Goal: Task Accomplishment & Management: Manage account settings

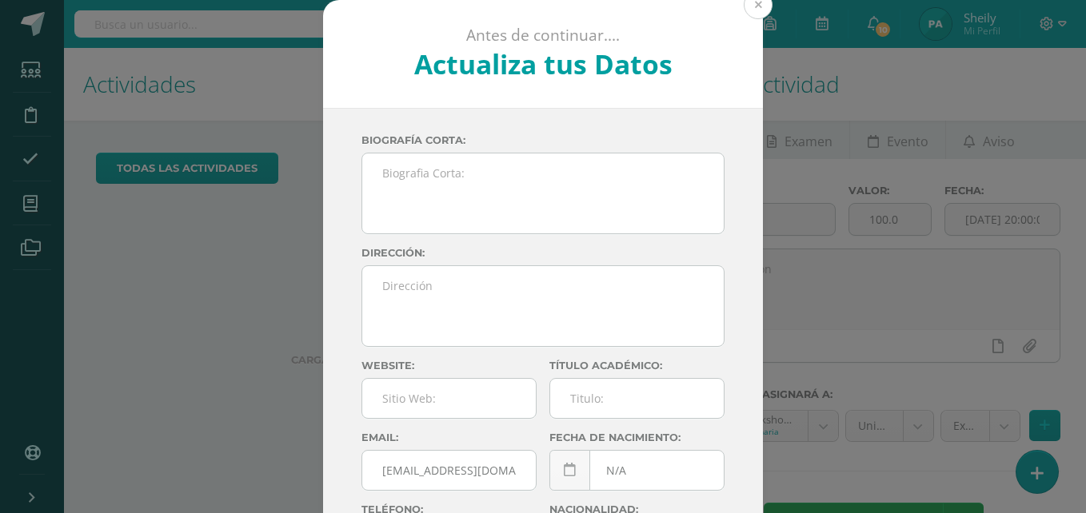
click at [755, 4] on button at bounding box center [758, 4] width 29 height 29
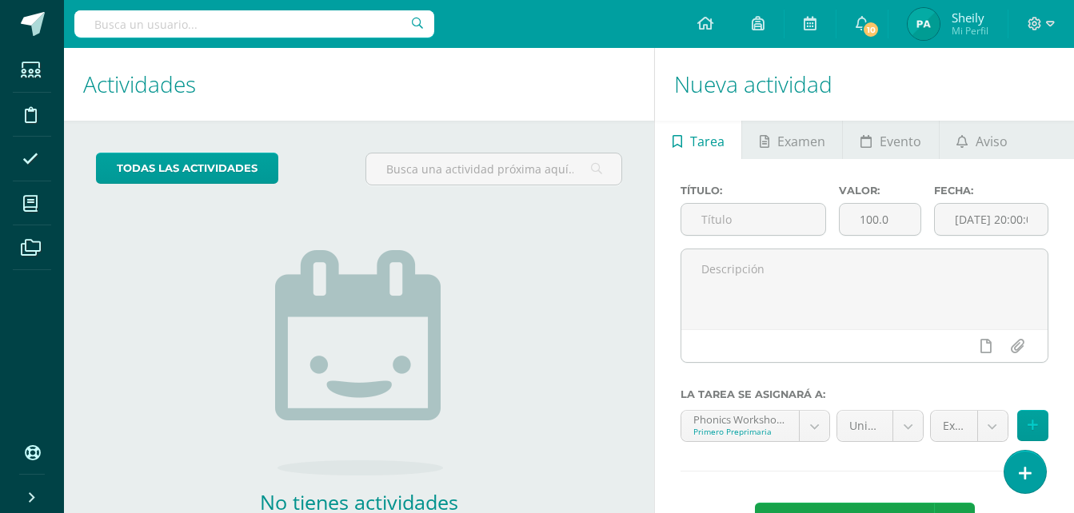
scroll to position [102, 0]
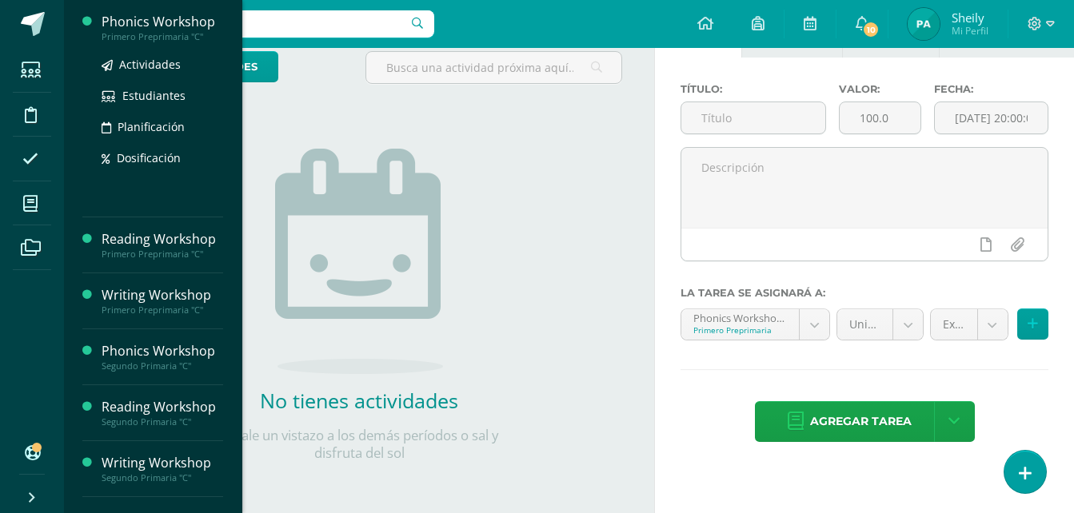
click at [161, 19] on div "Phonics Workshop" at bounding box center [163, 22] width 122 height 18
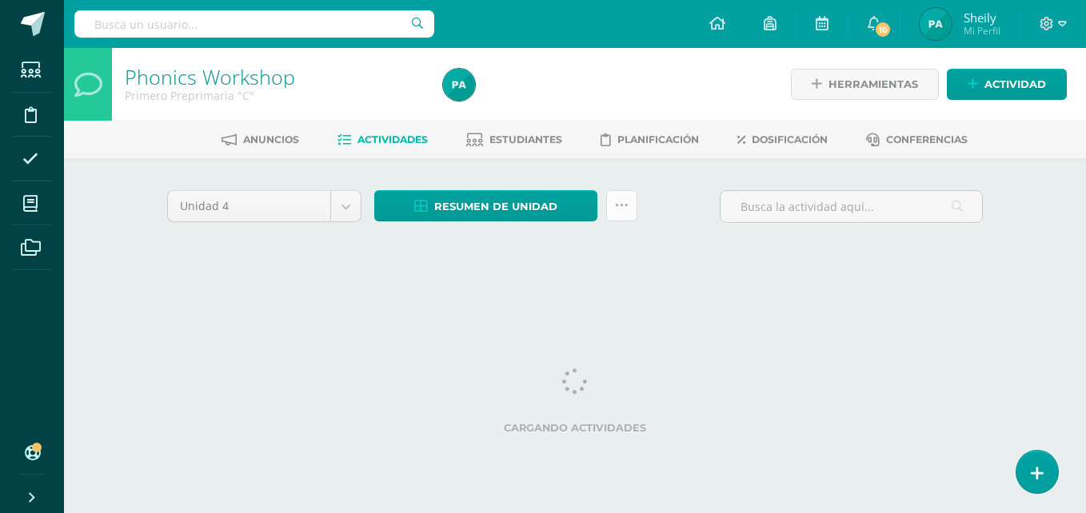
click at [625, 206] on icon at bounding box center [622, 206] width 14 height 14
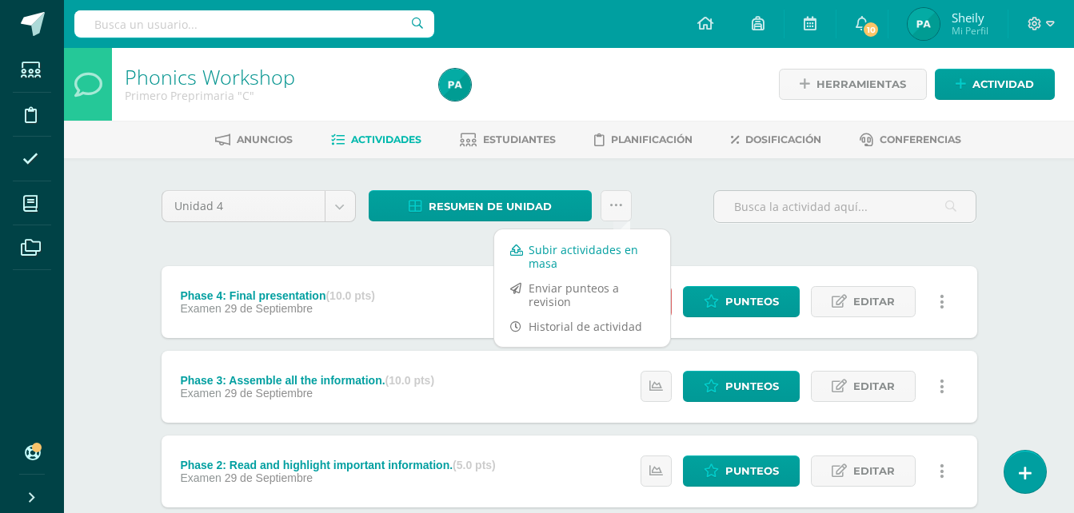
click at [533, 257] on link "Subir actividades en masa" at bounding box center [582, 257] width 176 height 38
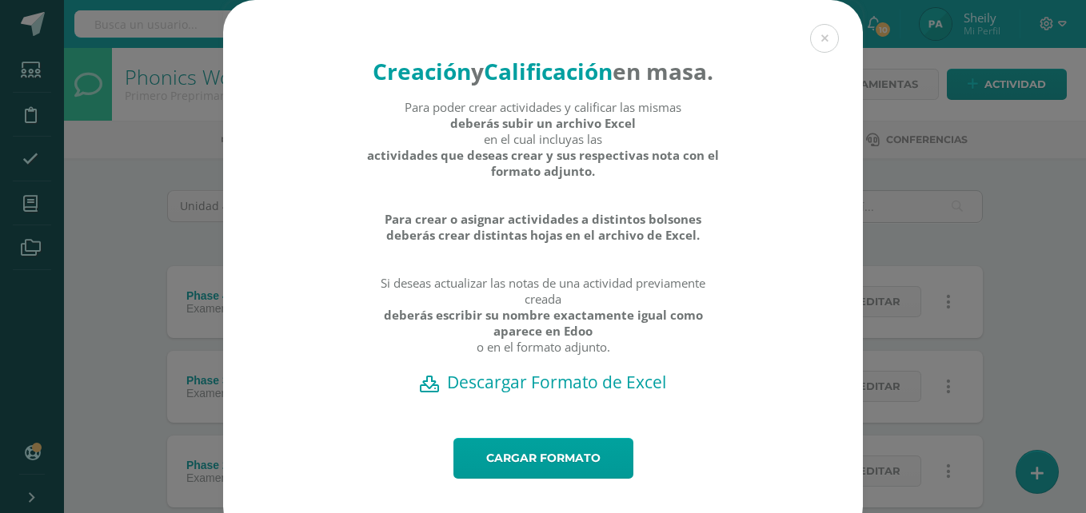
click at [581, 393] on h2 "Descargar Formato de Excel" at bounding box center [543, 382] width 584 height 22
click at [570, 479] on link "Cargar formato" at bounding box center [543, 458] width 180 height 41
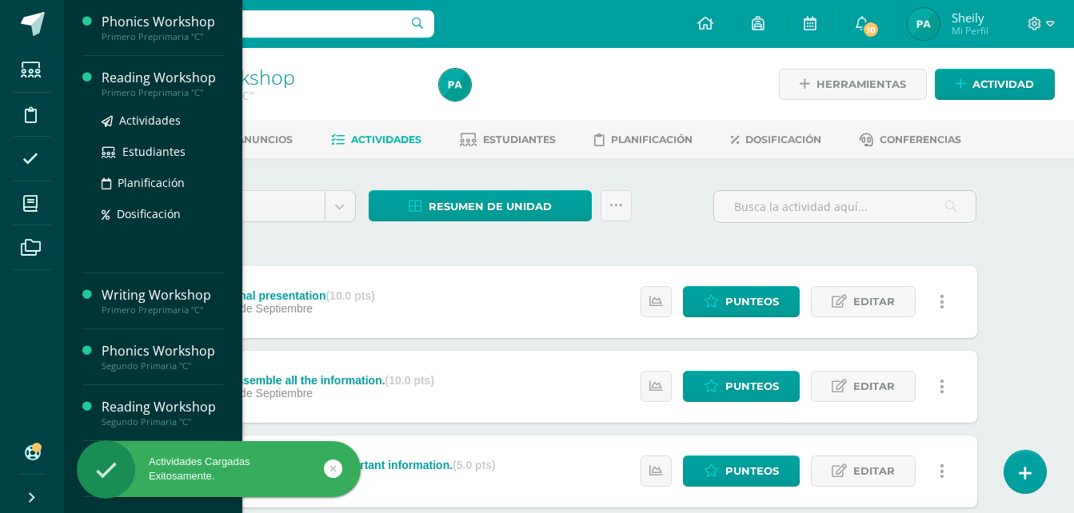
click at [146, 74] on div "Reading Workshop" at bounding box center [163, 78] width 122 height 18
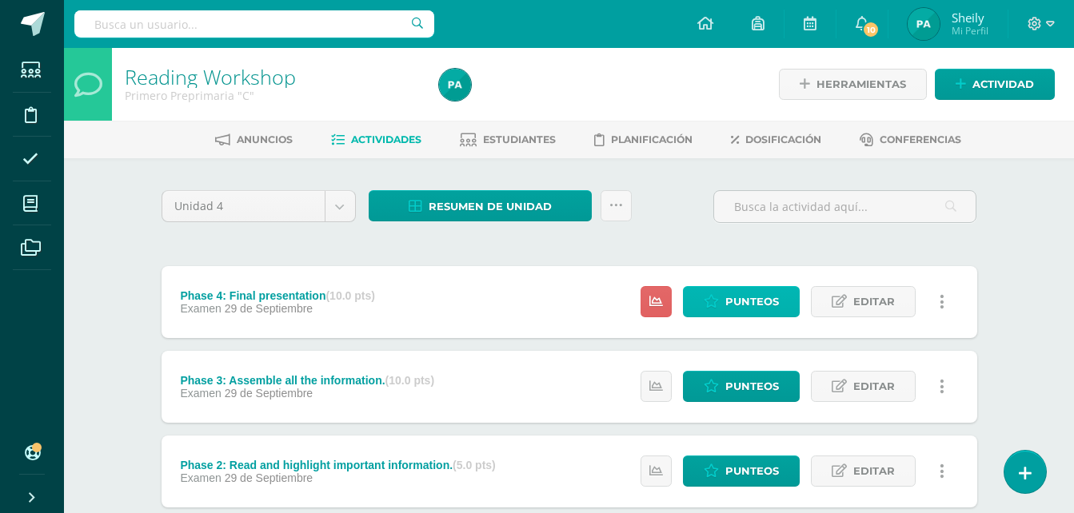
click at [781, 297] on link "Punteos" at bounding box center [741, 301] width 117 height 31
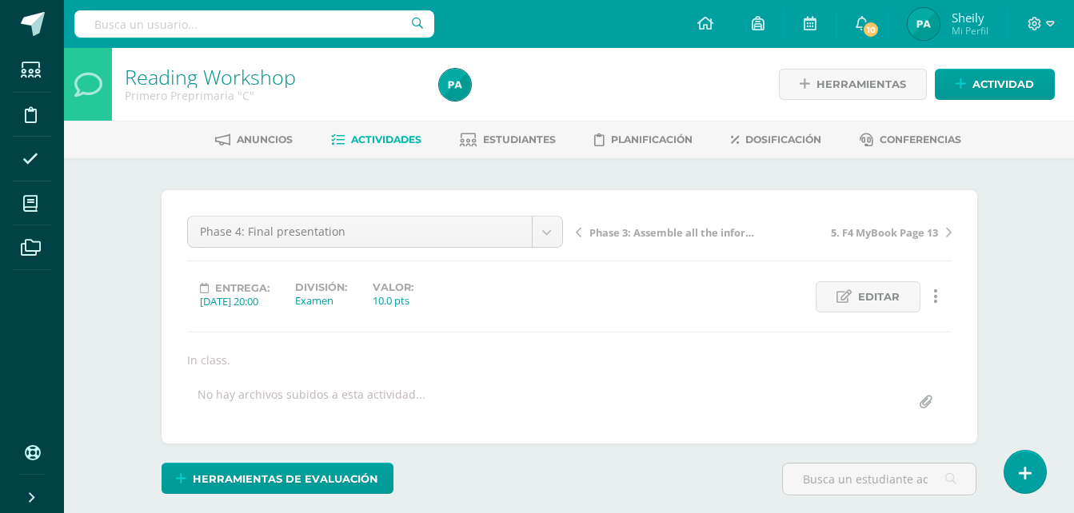
scroll to position [230, 0]
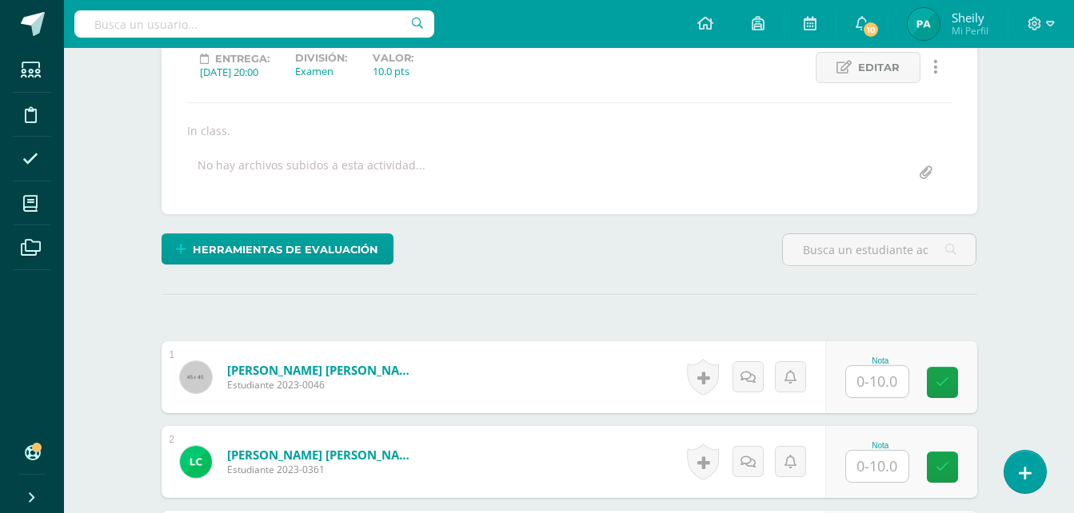
click at [936, 69] on icon at bounding box center [935, 67] width 5 height 18
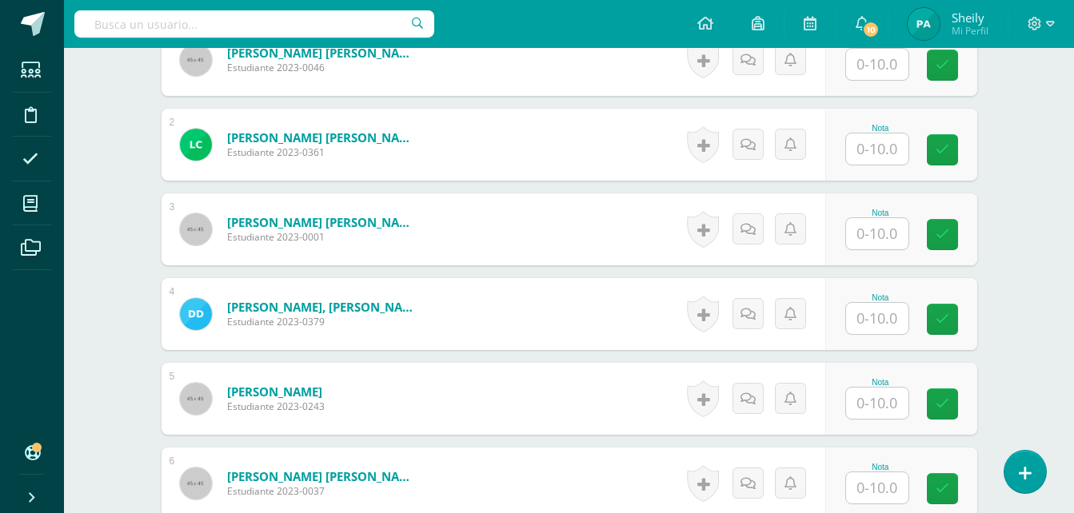
scroll to position [345, 0]
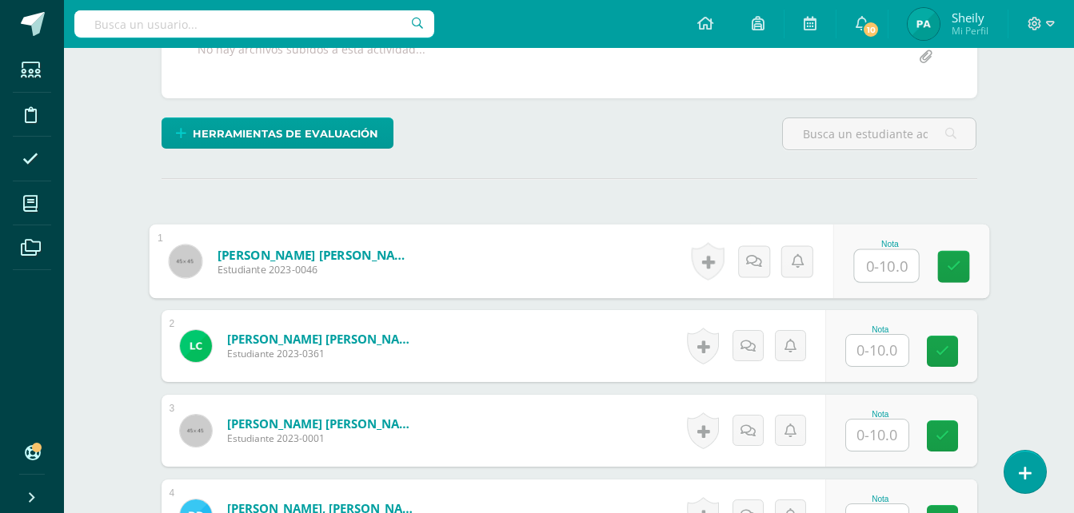
click at [894, 266] on input "text" at bounding box center [886, 266] width 64 height 32
type input "10"
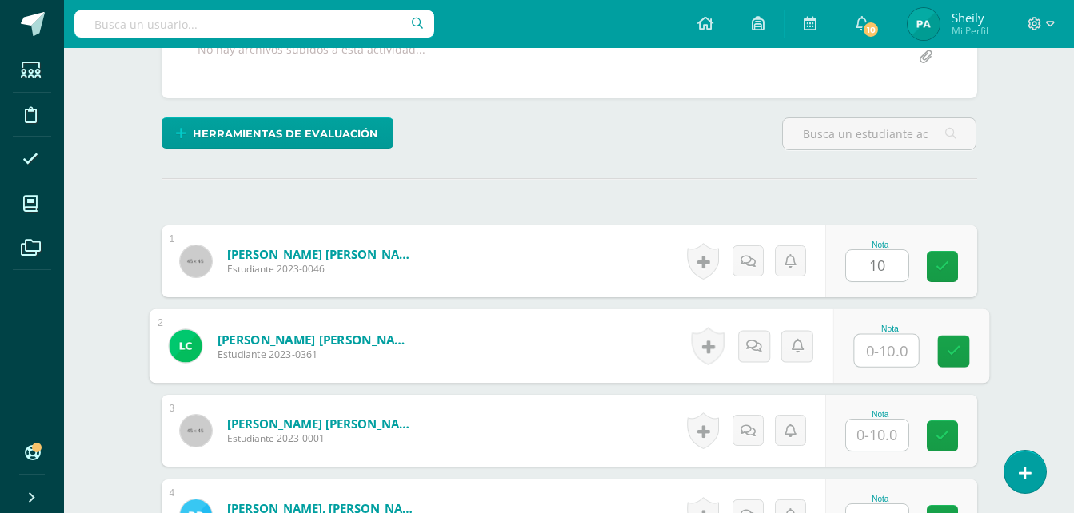
click at [873, 358] on input "text" at bounding box center [886, 351] width 64 height 32
type input "10"
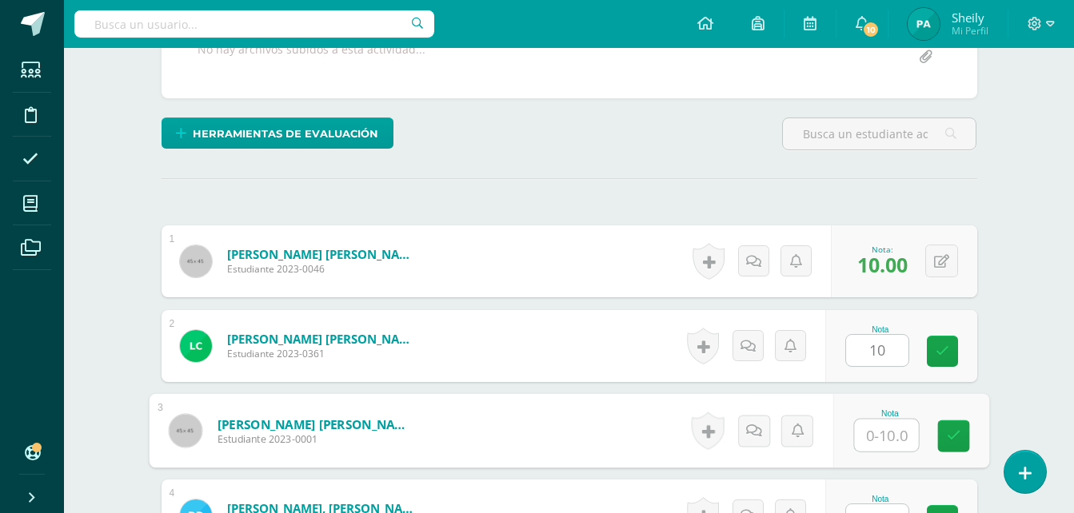
click at [871, 425] on input "text" at bounding box center [886, 436] width 64 height 32
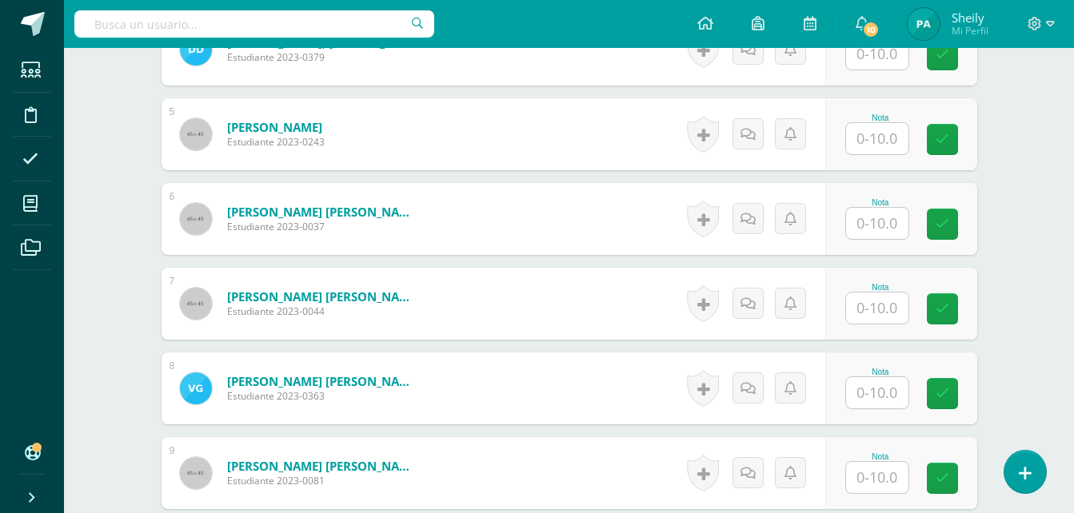
scroll to position [721, 0]
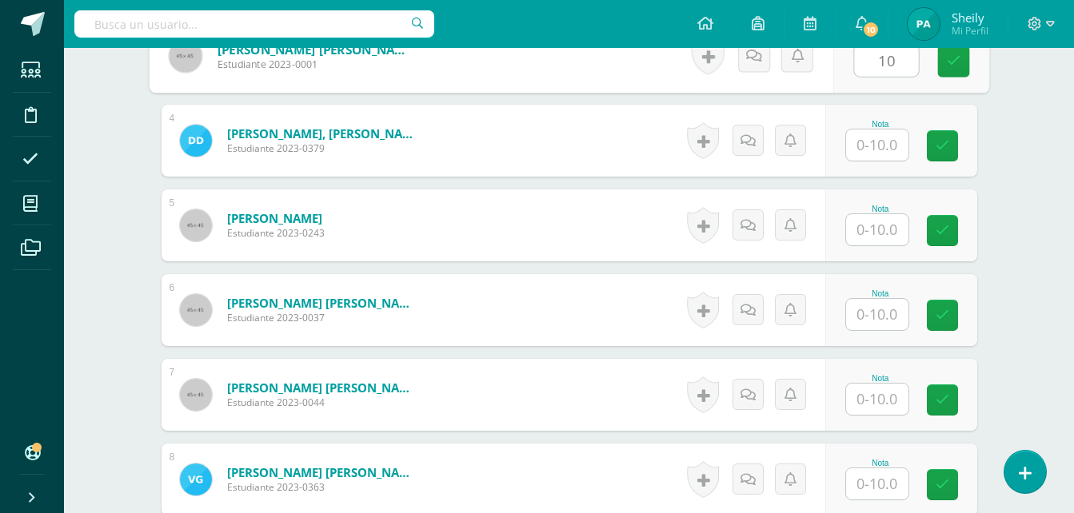
type input "10"
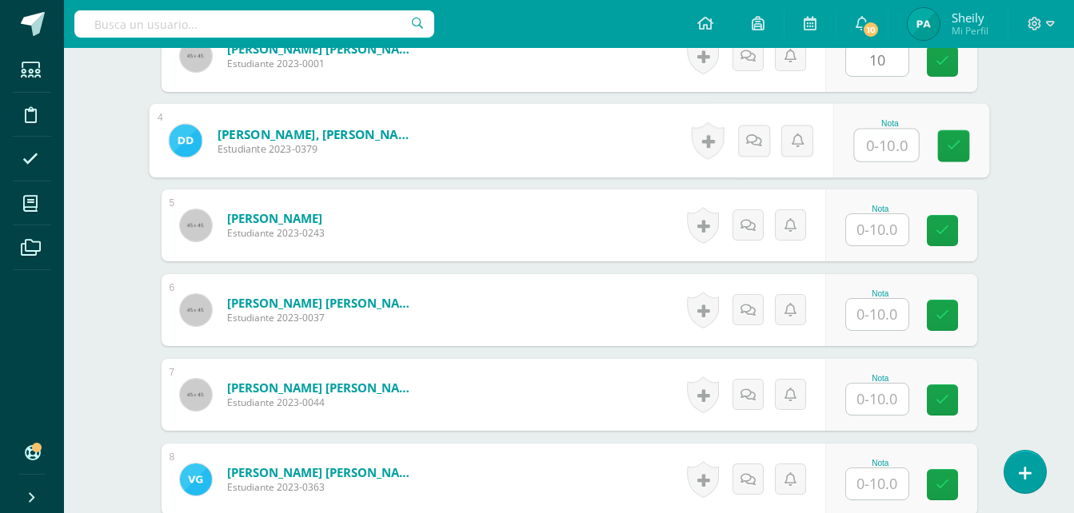
click at [878, 157] on input "text" at bounding box center [886, 146] width 64 height 32
type input "10"
click at [876, 238] on input "text" at bounding box center [877, 229] width 62 height 31
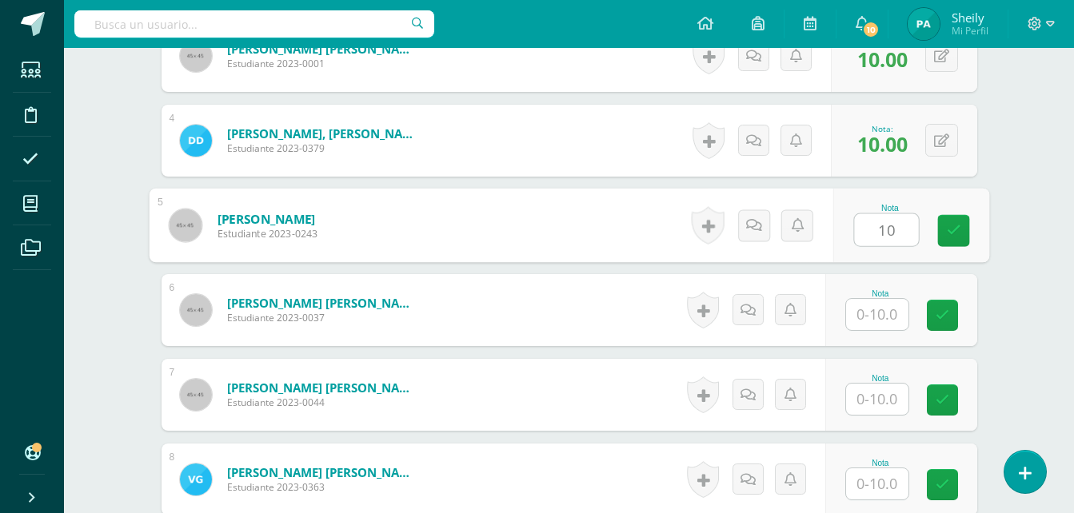
type input "10"
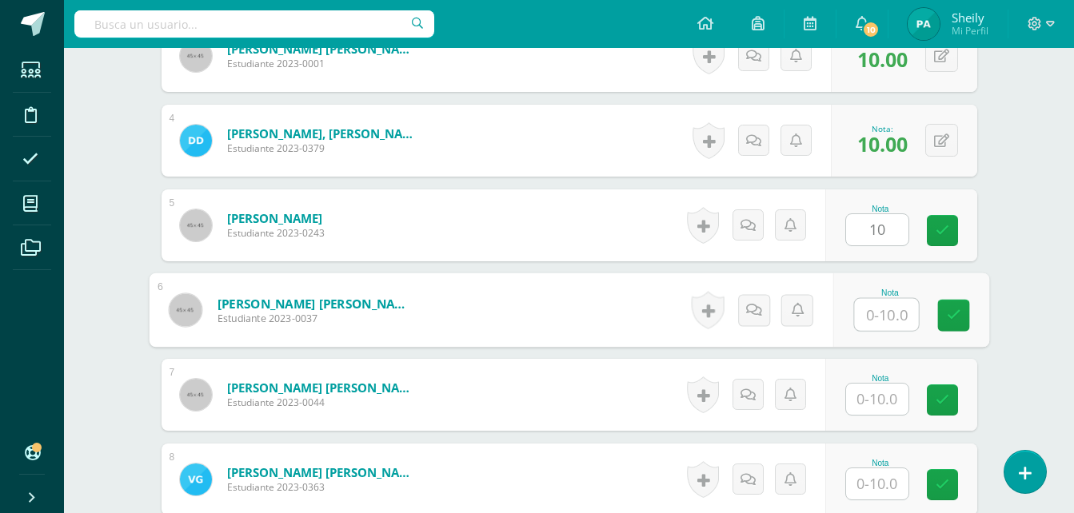
click at [867, 318] on input "text" at bounding box center [886, 315] width 64 height 32
type input "10"
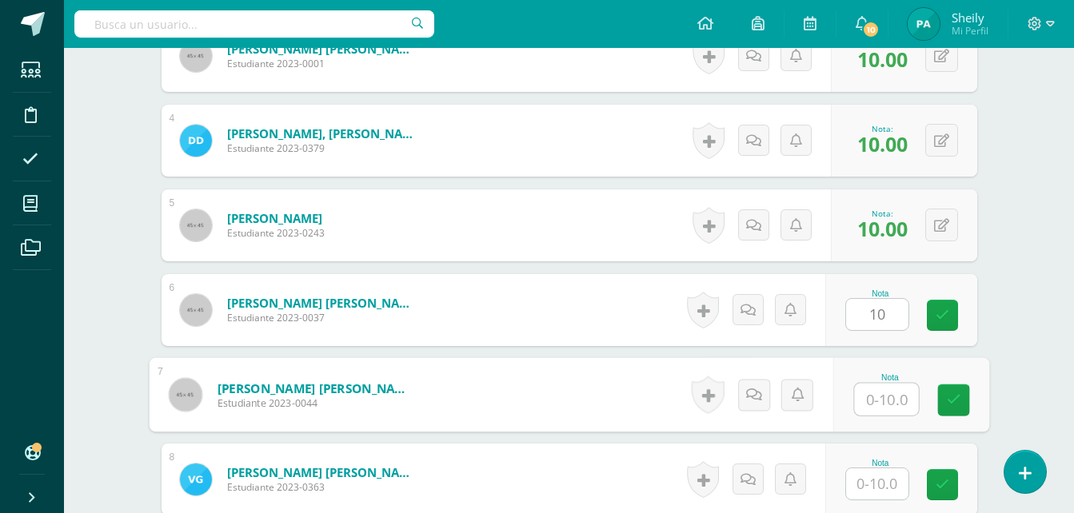
click at [875, 400] on input "text" at bounding box center [886, 400] width 64 height 32
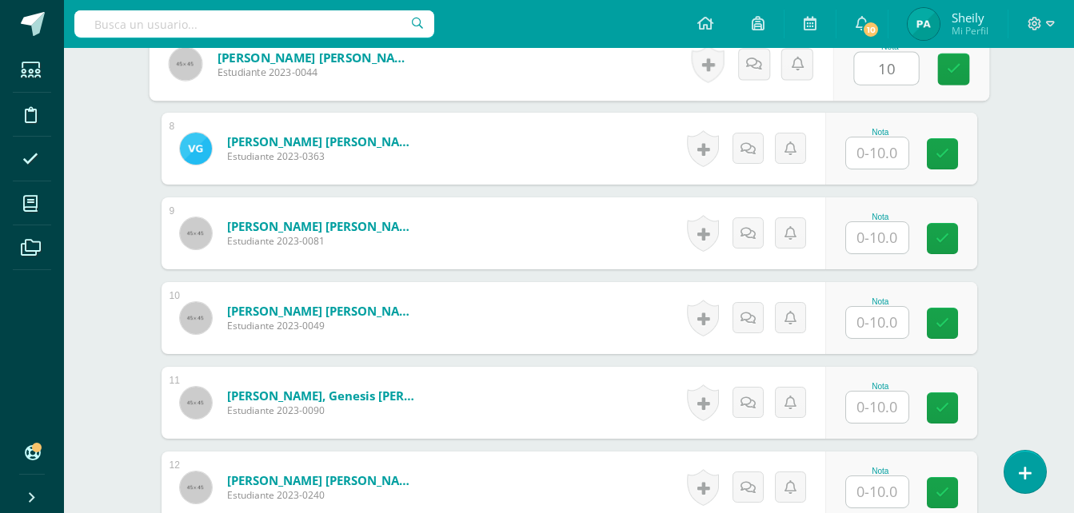
scroll to position [1135, 0]
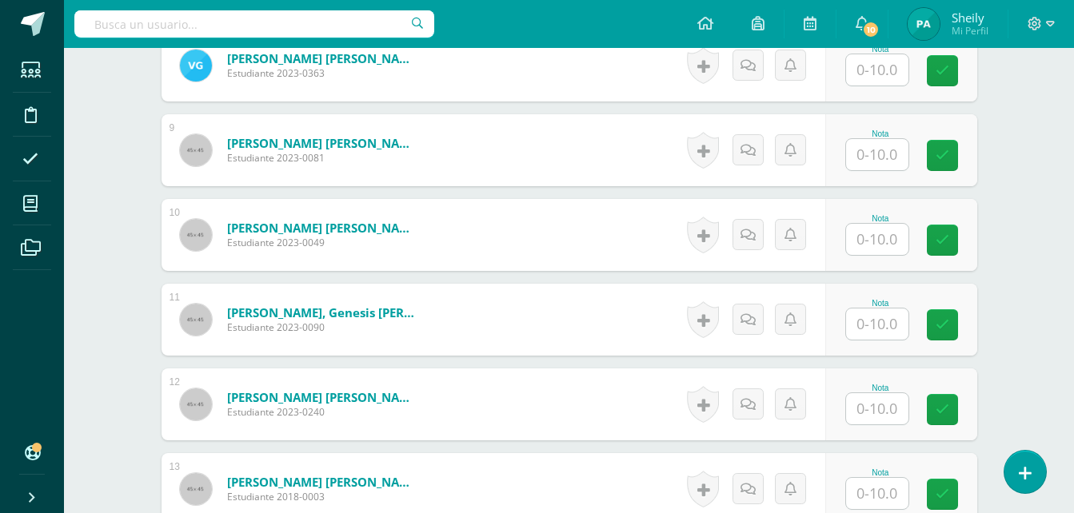
type input "10"
click at [885, 78] on input "text" at bounding box center [886, 70] width 64 height 32
type input "10"
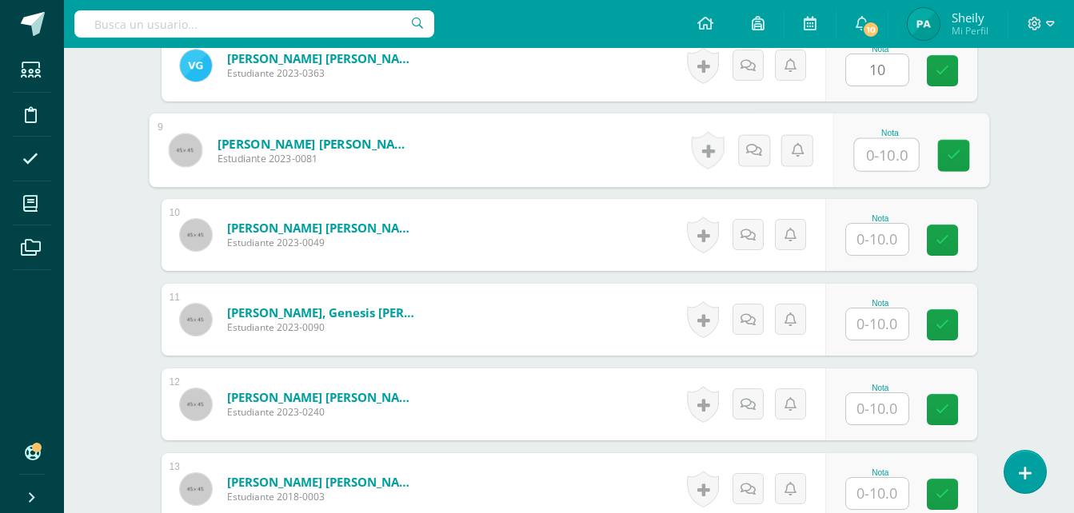
click at [877, 150] on input "text" at bounding box center [886, 155] width 64 height 32
type input "10"
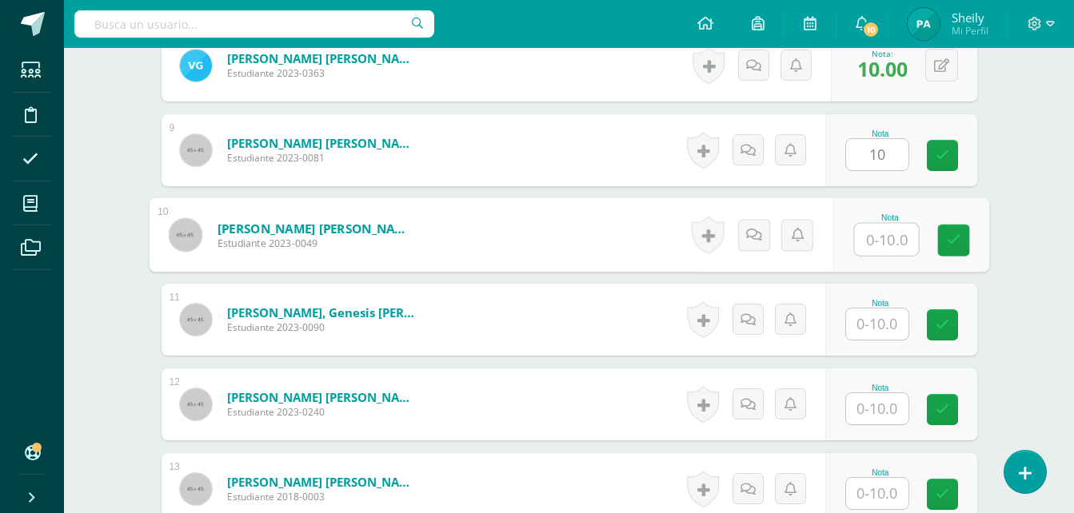
click at [871, 243] on input "text" at bounding box center [886, 240] width 64 height 32
type input "10"
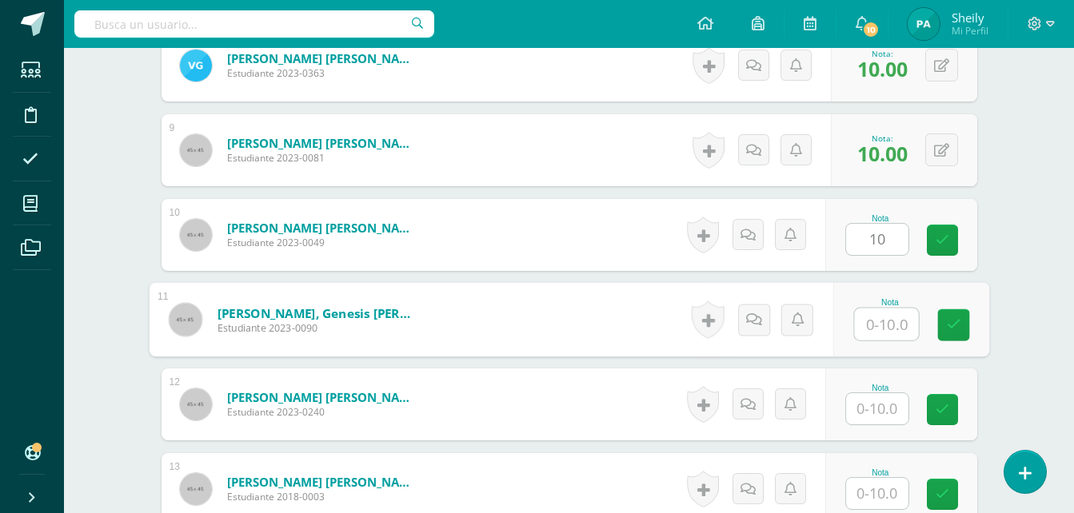
click at [878, 318] on input "text" at bounding box center [886, 325] width 64 height 32
type input "10"
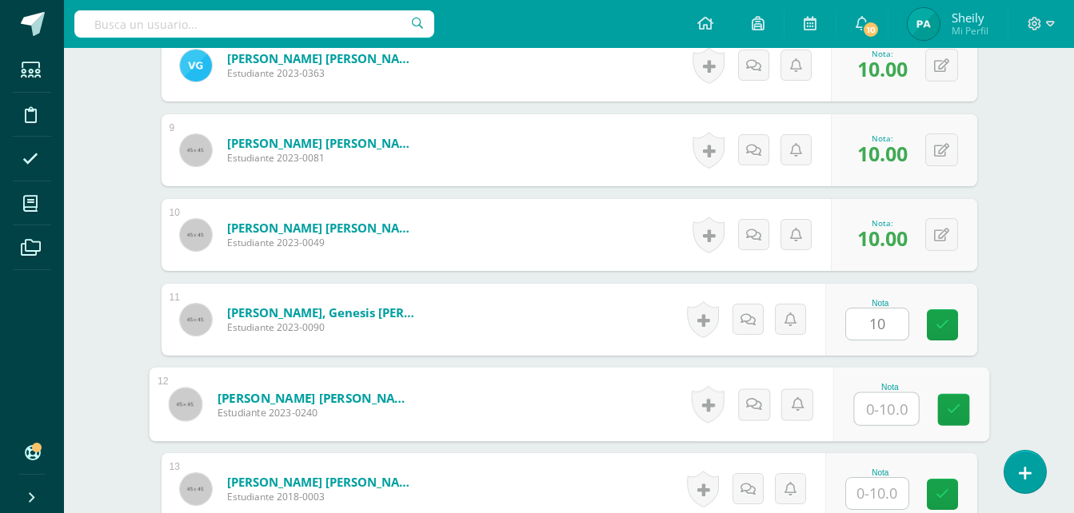
click at [885, 410] on input "text" at bounding box center [886, 409] width 64 height 32
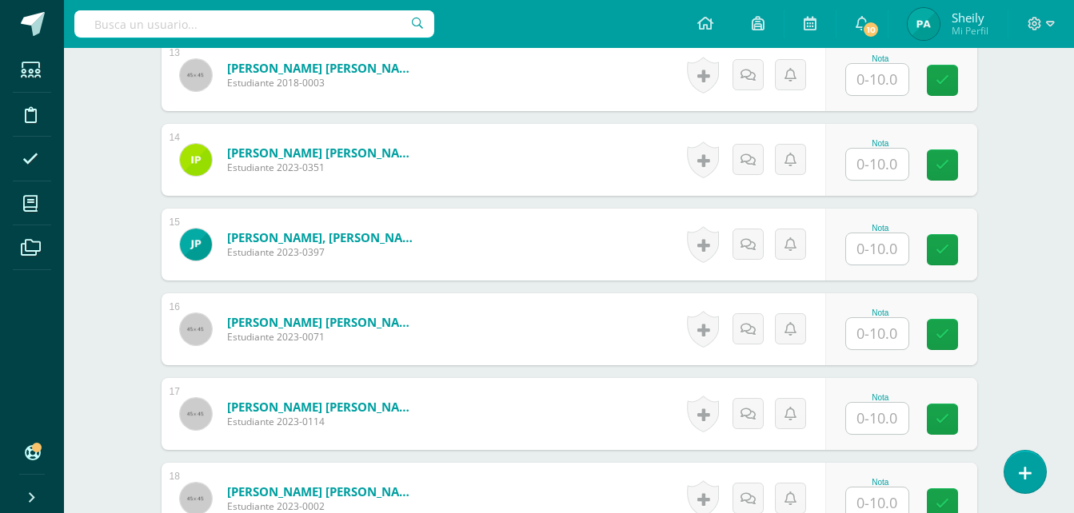
scroll to position [1541, 0]
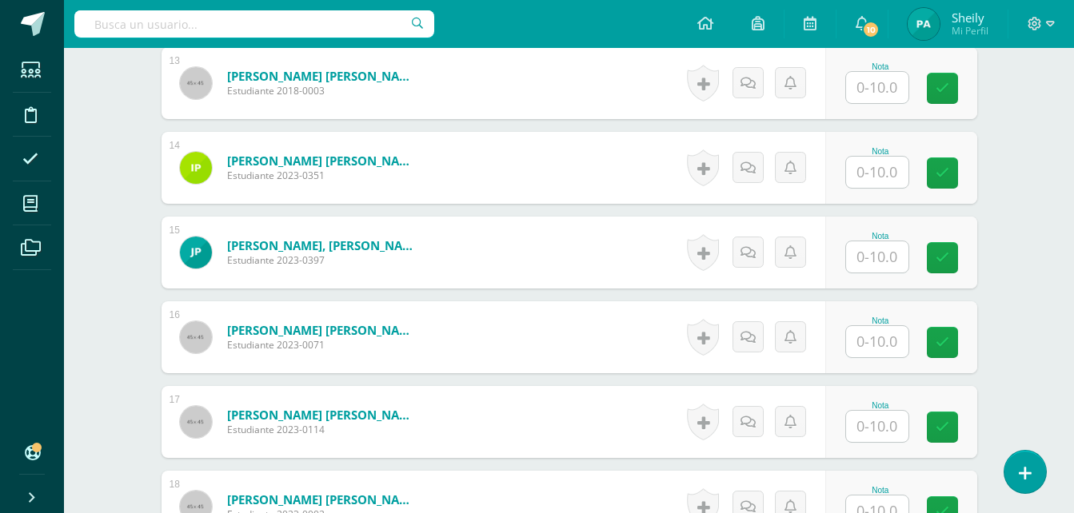
type input "10"
click at [880, 88] on input "text" at bounding box center [886, 88] width 64 height 32
type input "10"
click at [866, 187] on input "text" at bounding box center [886, 173] width 64 height 32
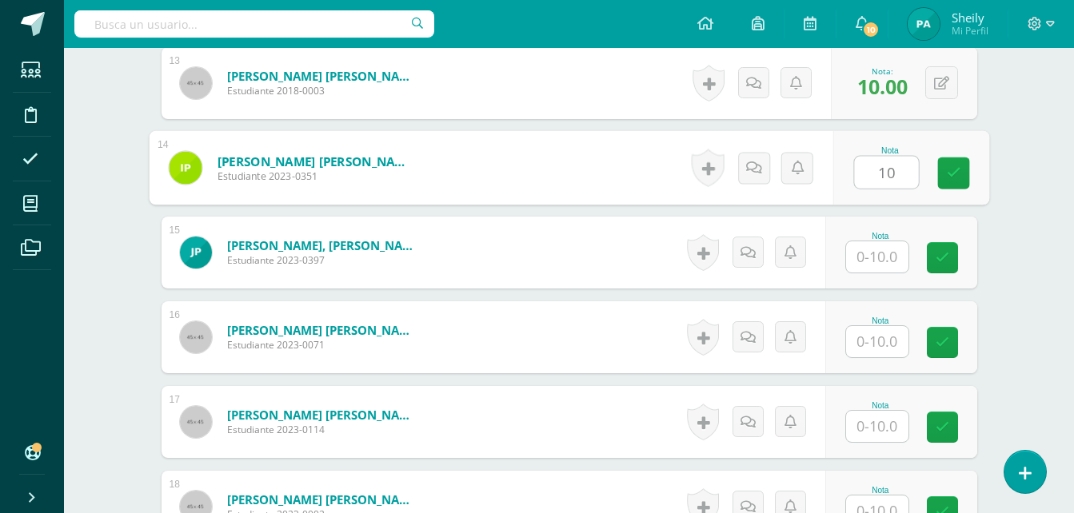
type input "10"
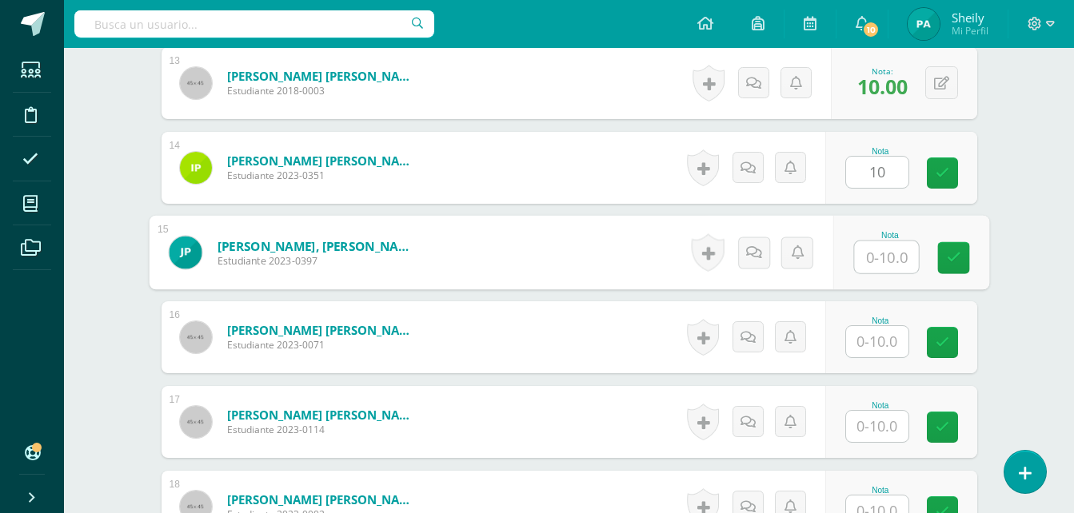
click at [877, 260] on input "text" at bounding box center [886, 258] width 64 height 32
type input "10"
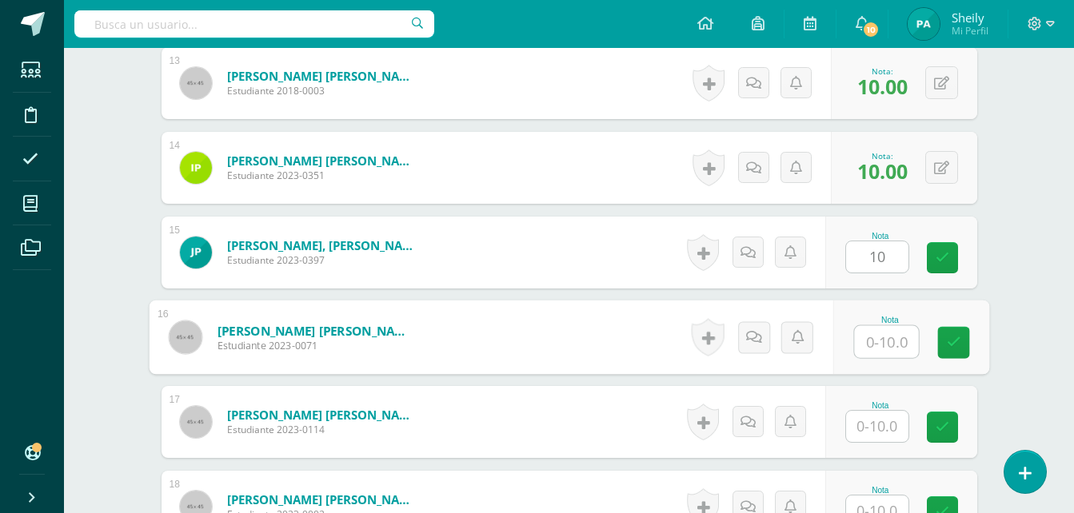
click at [874, 338] on input "text" at bounding box center [886, 342] width 64 height 32
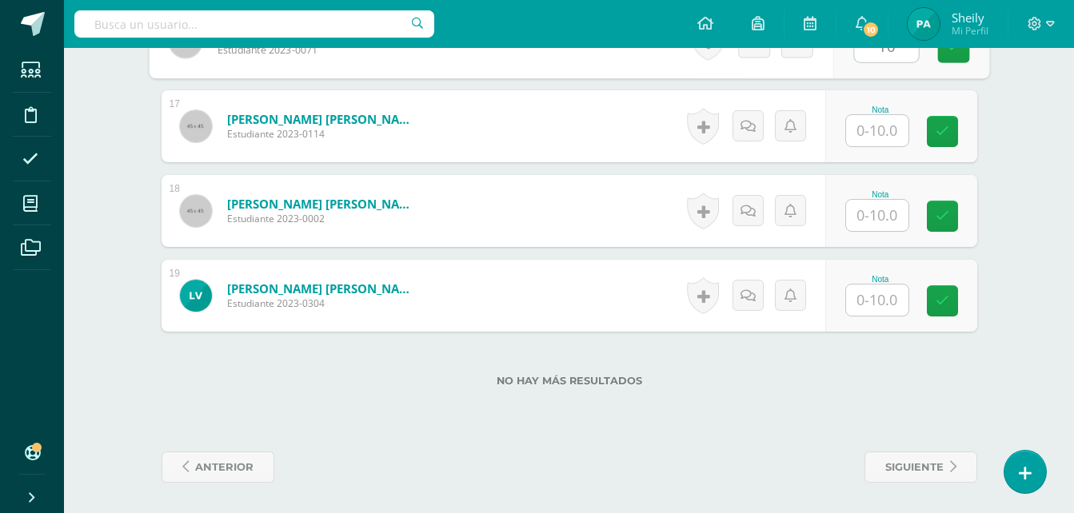
scroll to position [1839, 0]
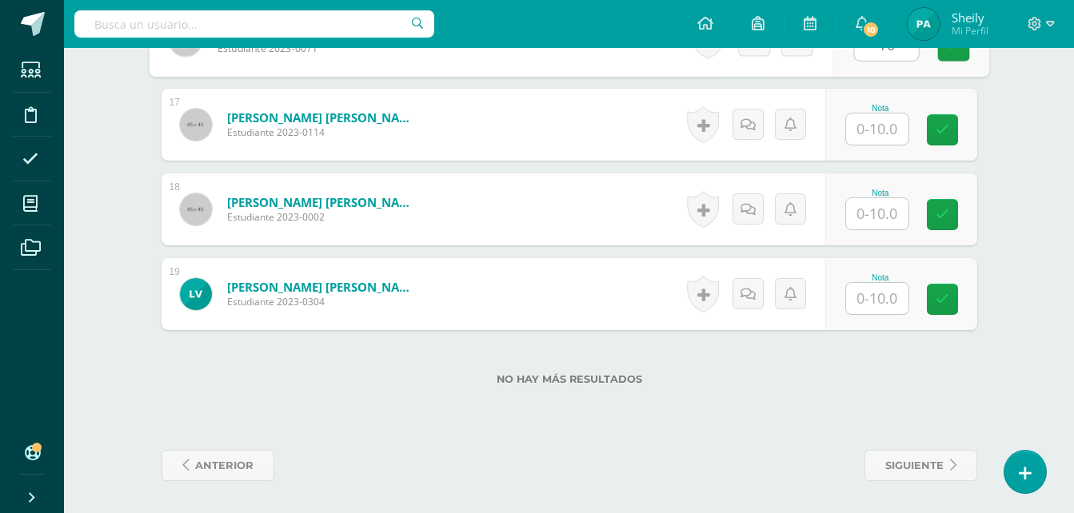
type input "10"
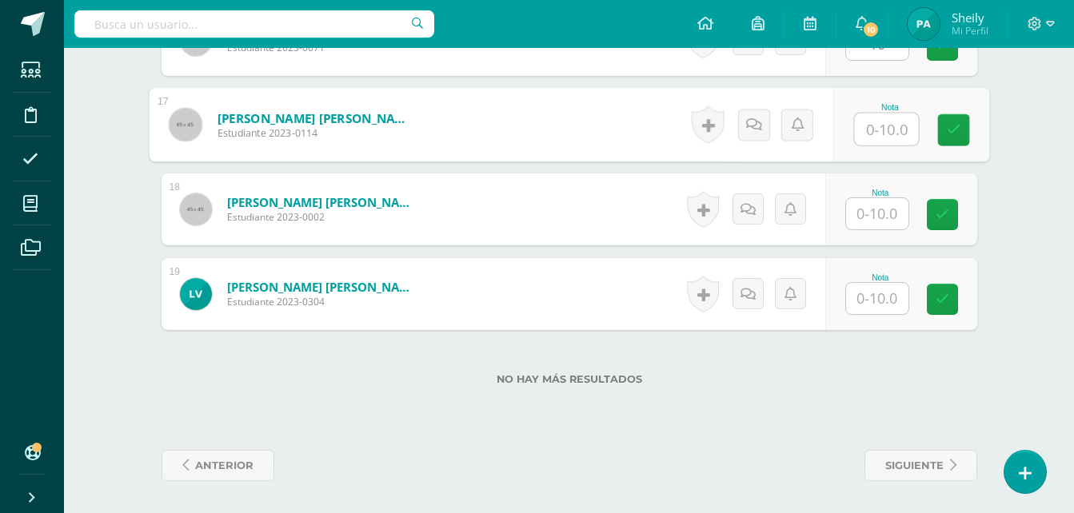
click at [877, 127] on input "text" at bounding box center [886, 130] width 64 height 32
type input "10"
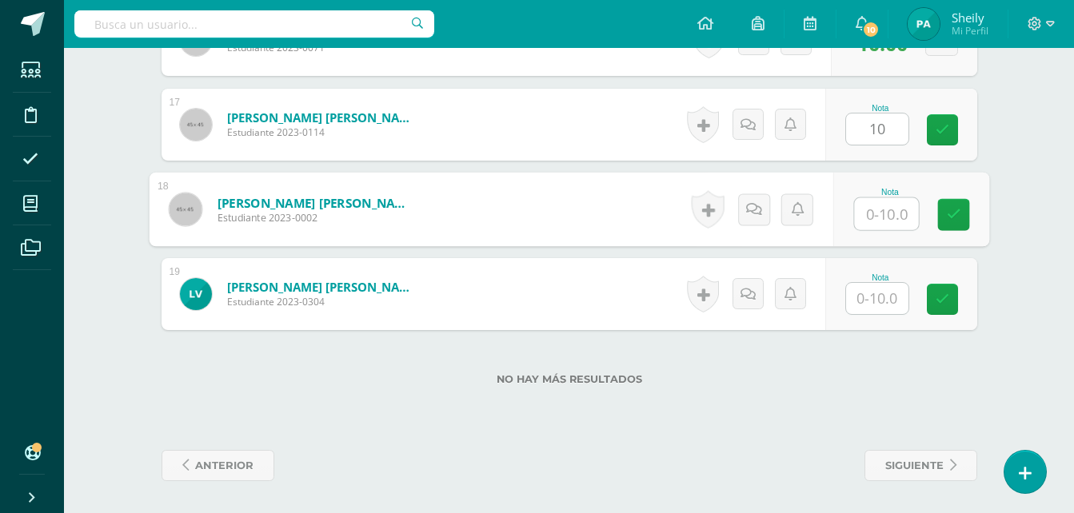
click at [877, 219] on input "text" at bounding box center [886, 214] width 64 height 32
type input "10"
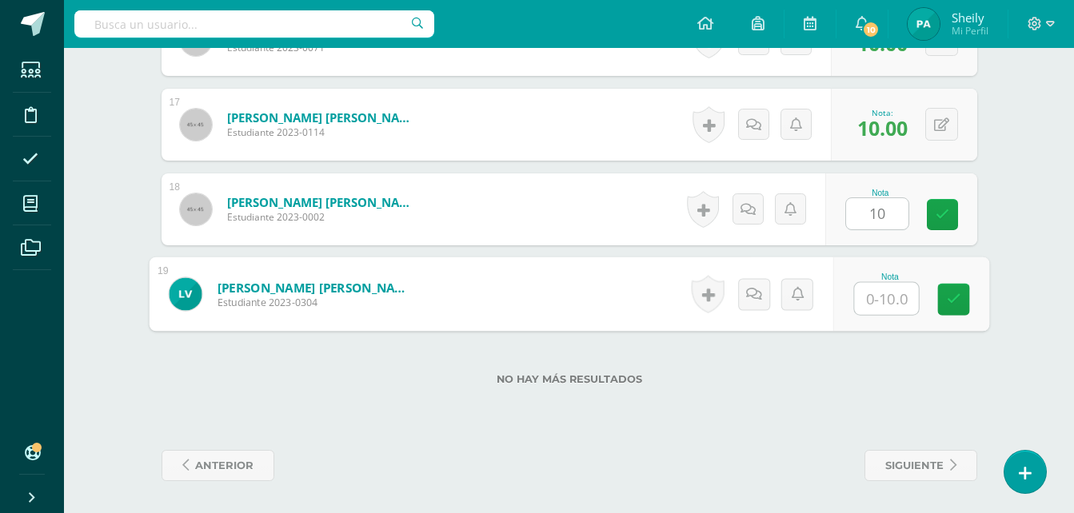
click at [880, 301] on input "text" at bounding box center [886, 299] width 64 height 32
type input "10"
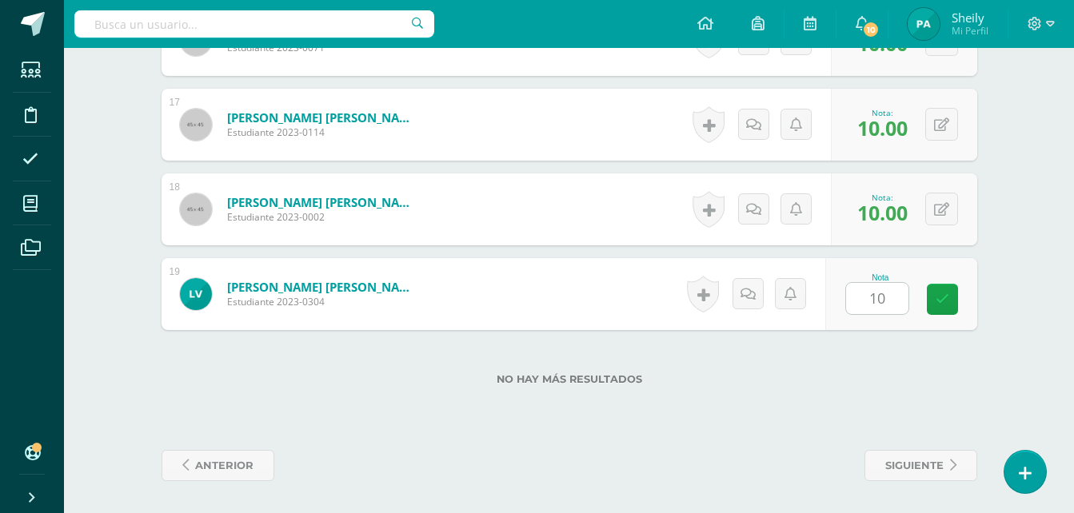
click at [953, 375] on label "No hay más resultados" at bounding box center [570, 379] width 816 height 12
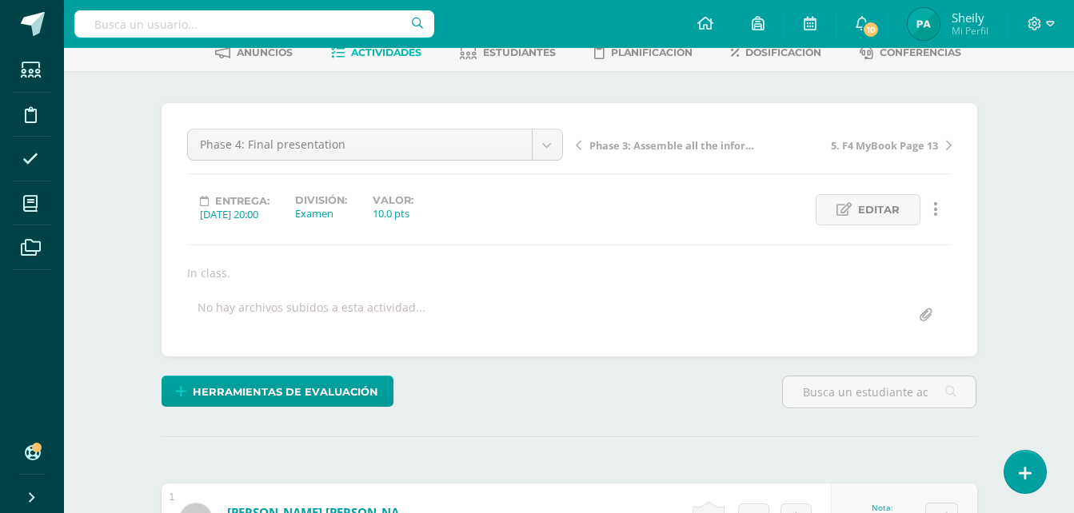
scroll to position [43, 0]
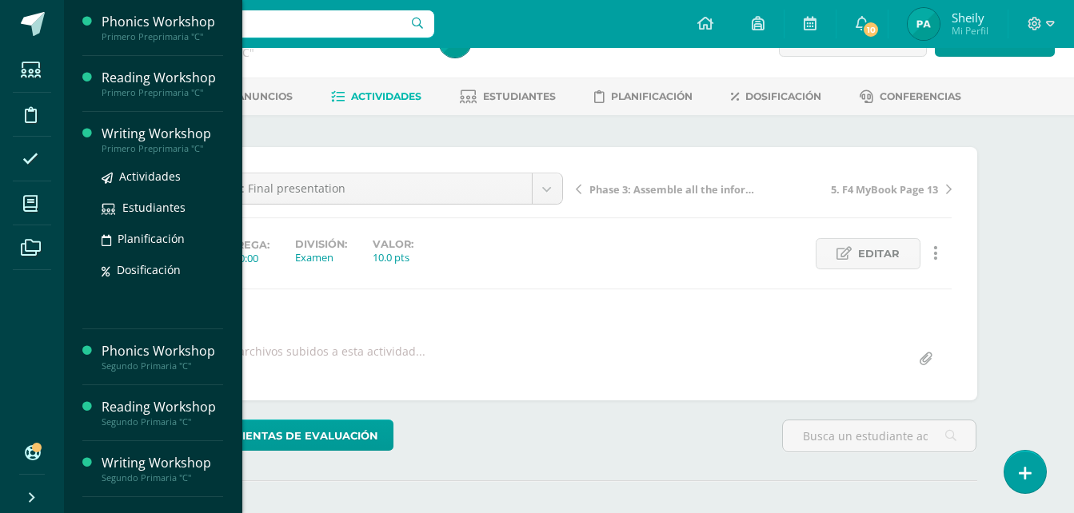
click at [150, 134] on div "Writing Workshop" at bounding box center [163, 134] width 122 height 18
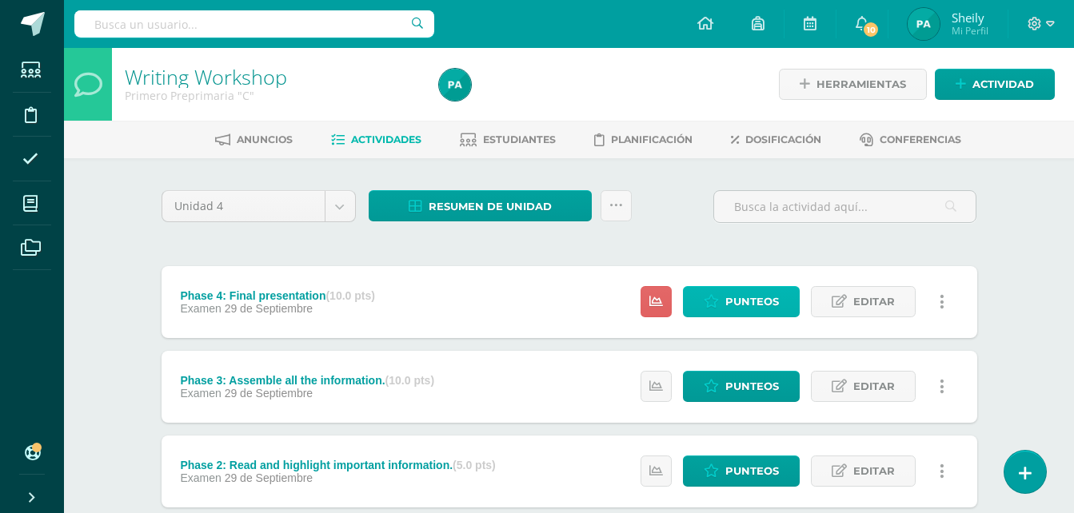
click at [737, 294] on span "Punteos" at bounding box center [752, 302] width 54 height 30
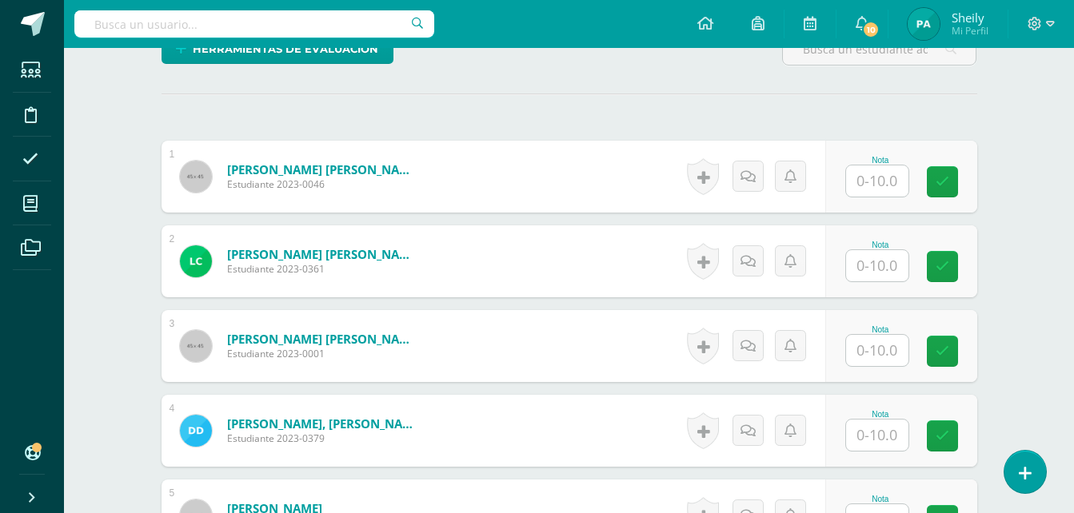
scroll to position [497, 0]
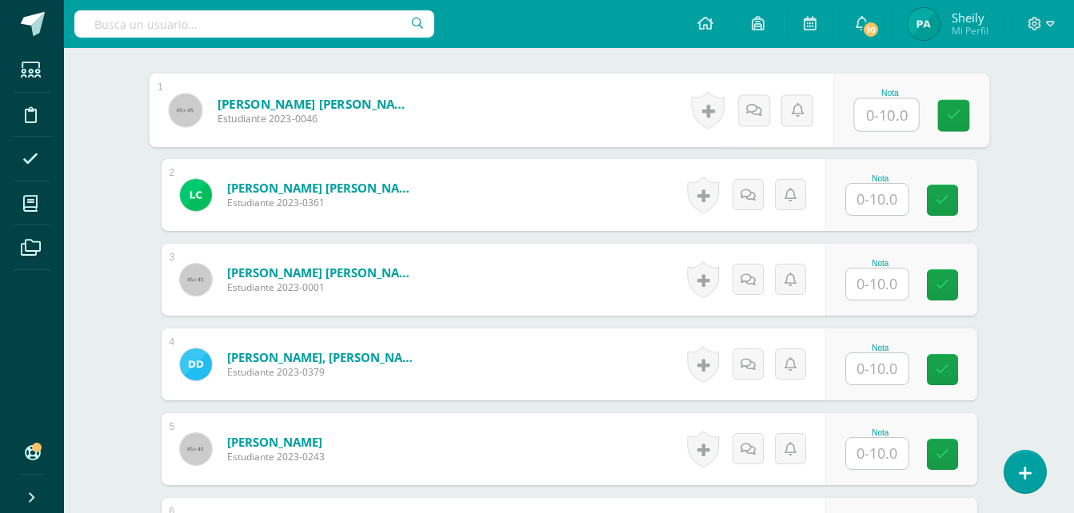
click at [874, 110] on input "text" at bounding box center [886, 115] width 64 height 32
type input "10"
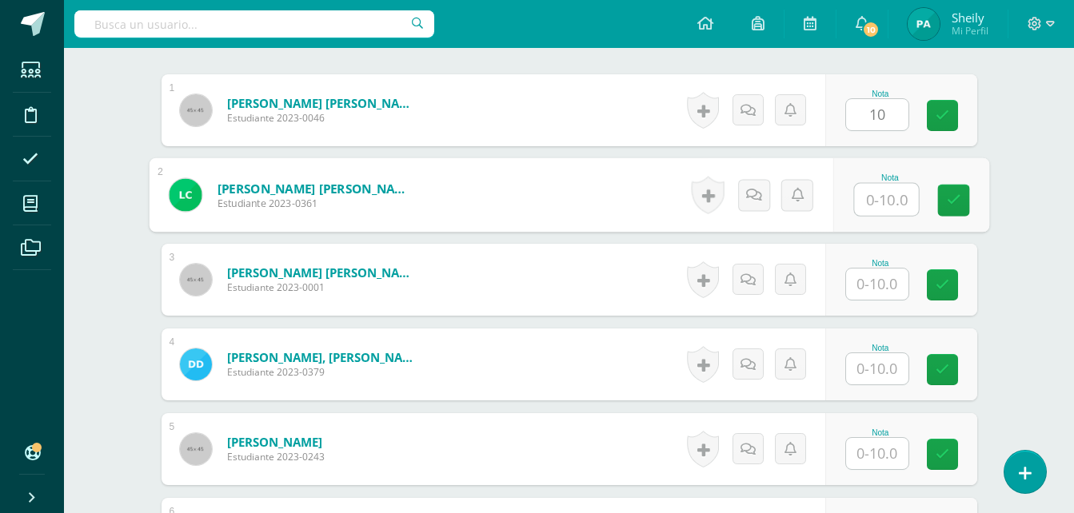
click at [875, 213] on input "text" at bounding box center [886, 200] width 64 height 32
type input "10"
click at [875, 288] on input "text" at bounding box center [877, 283] width 62 height 31
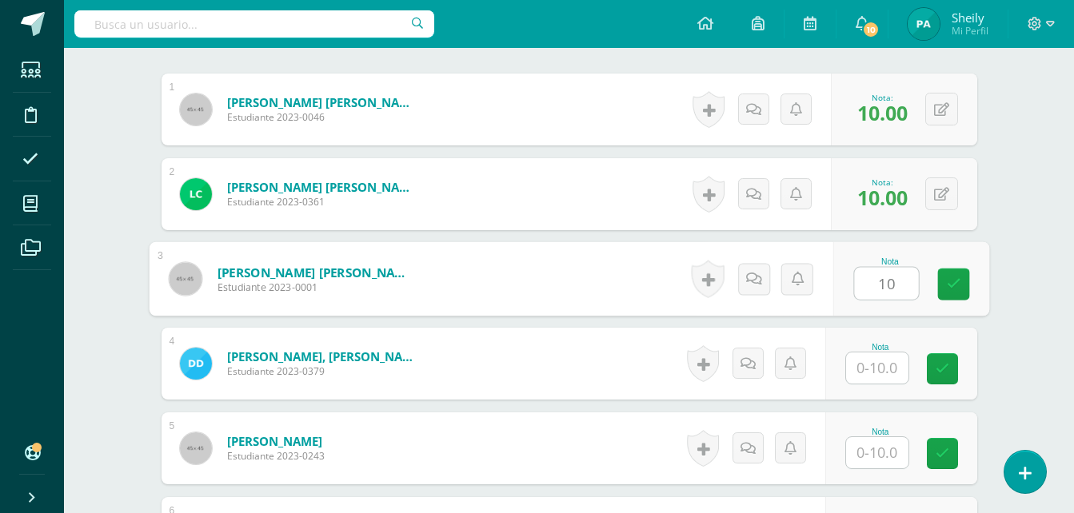
type input "10"
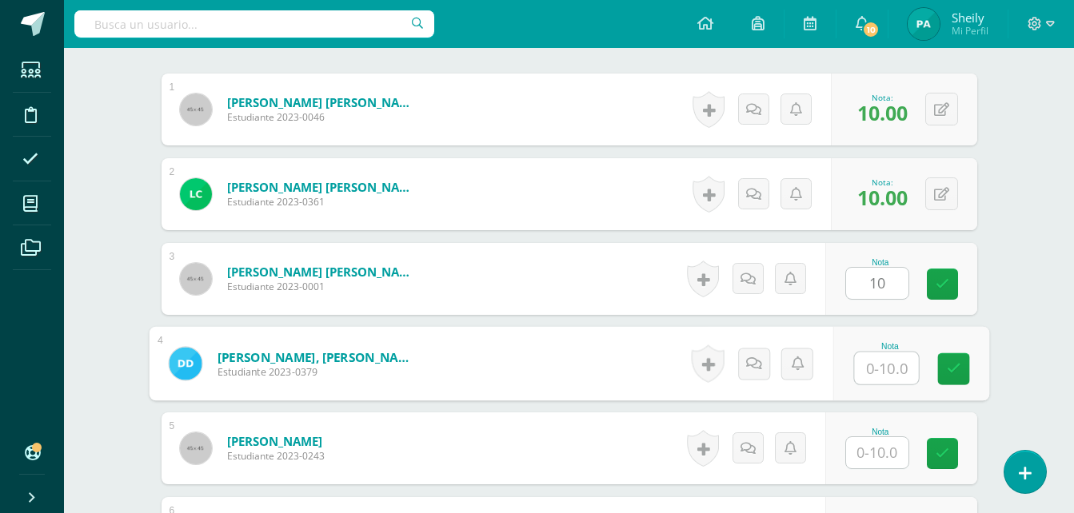
click at [881, 373] on input "text" at bounding box center [886, 369] width 64 height 32
type input "10"
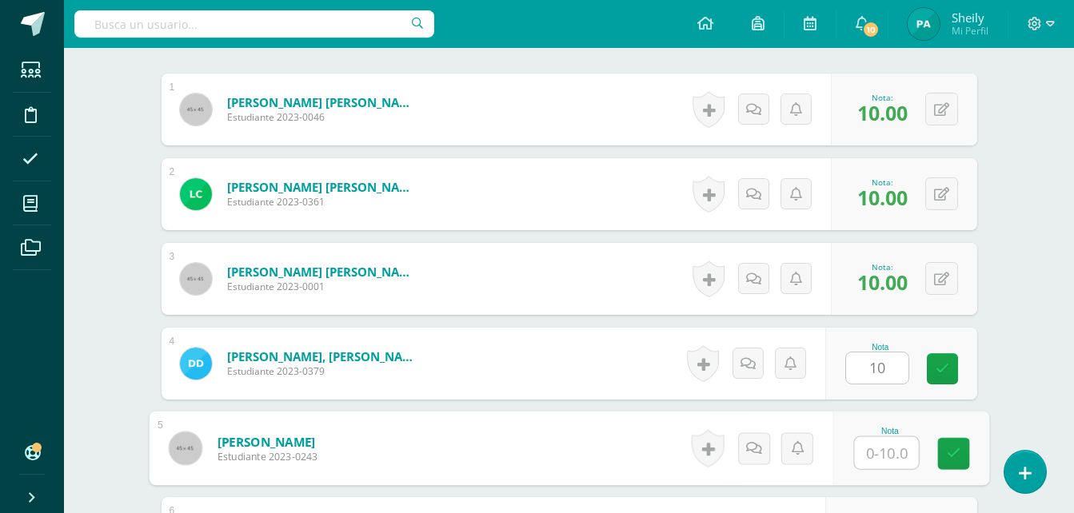
click at [877, 438] on input "text" at bounding box center [886, 453] width 64 height 32
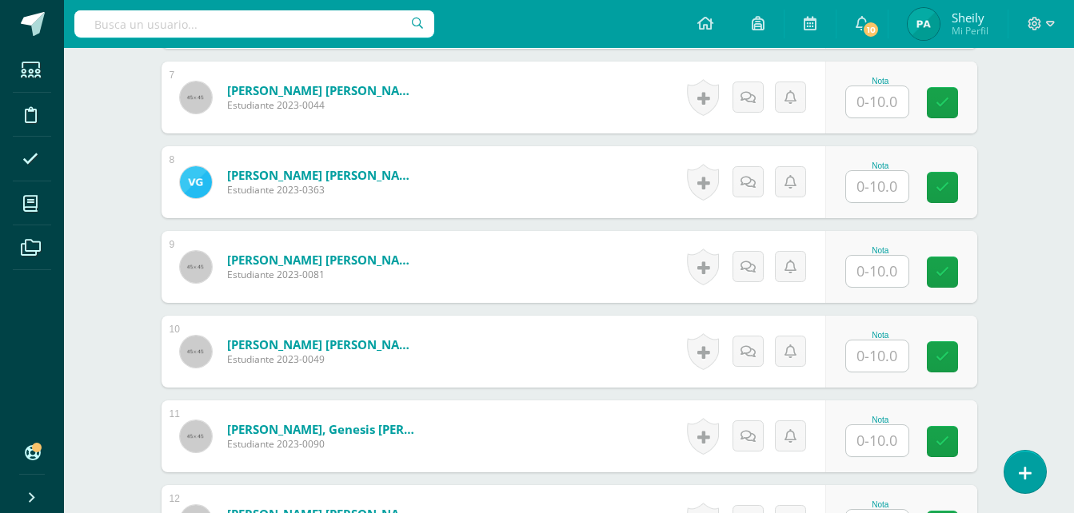
scroll to position [1026, 0]
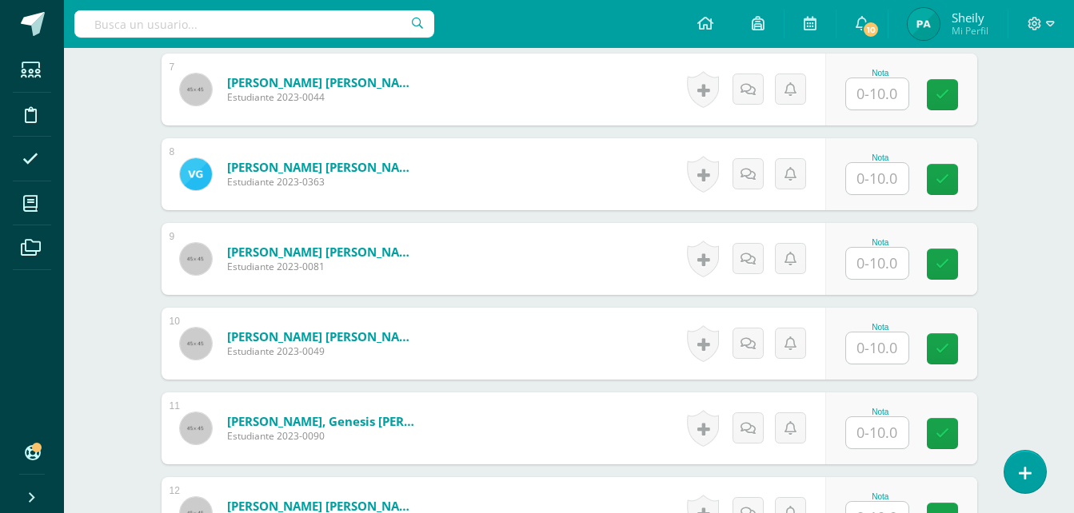
type input "10"
click at [875, 90] on input "text" at bounding box center [886, 94] width 64 height 32
type input "10"
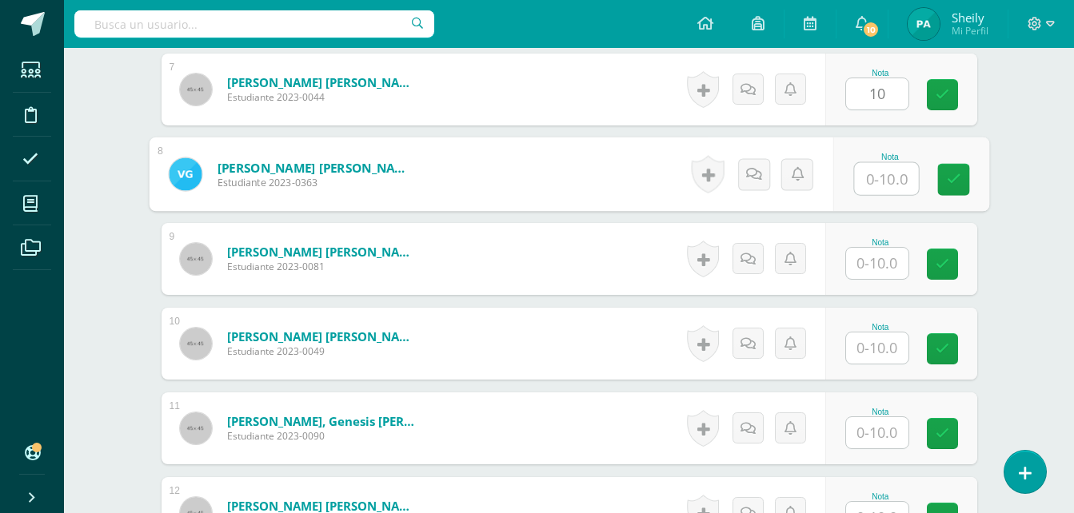
click at [882, 180] on input "text" at bounding box center [886, 179] width 64 height 32
type input "10"
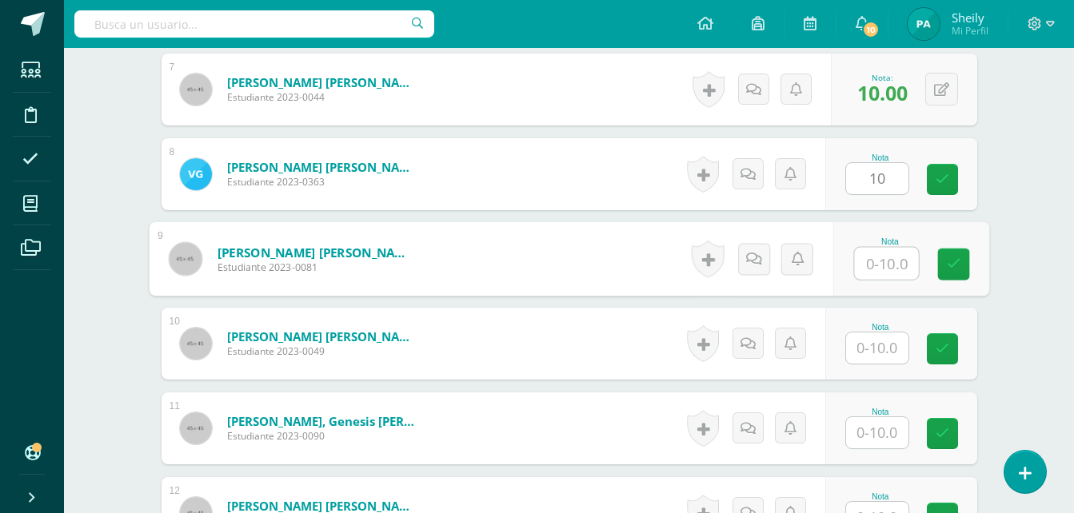
click at [883, 256] on input "text" at bounding box center [886, 264] width 64 height 32
type input "10"
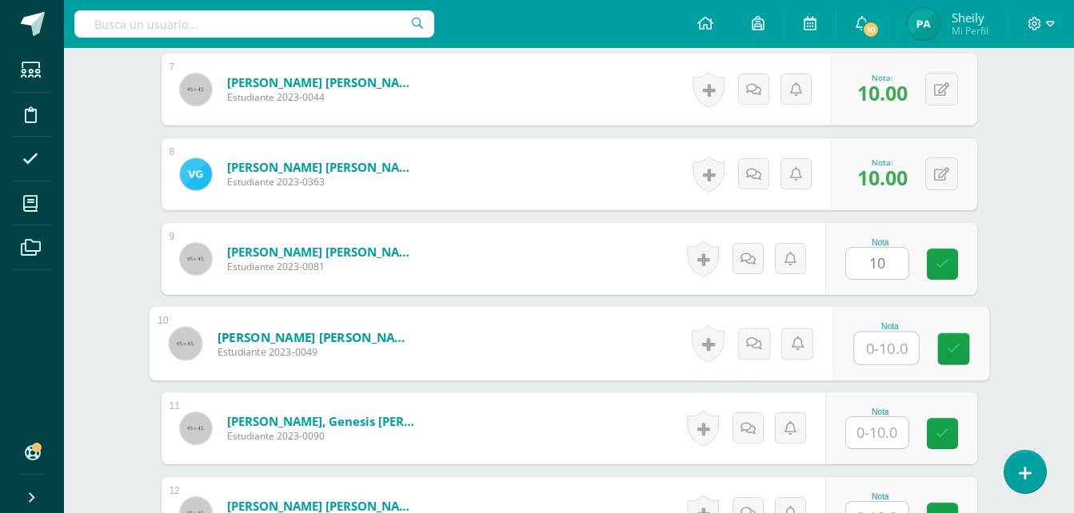
click at [874, 352] on input "text" at bounding box center [886, 349] width 64 height 32
type input "10"
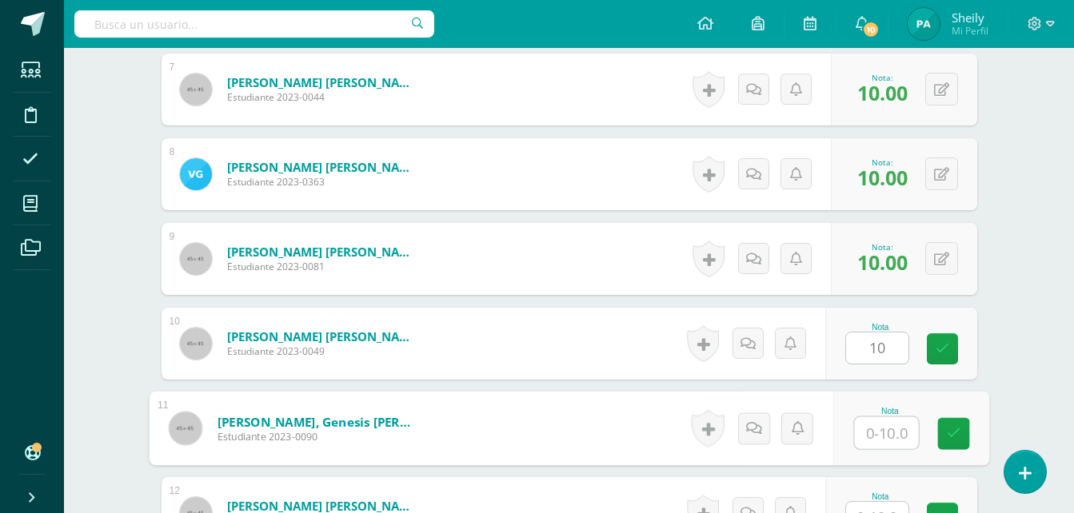
click at [876, 431] on input "text" at bounding box center [886, 433] width 64 height 32
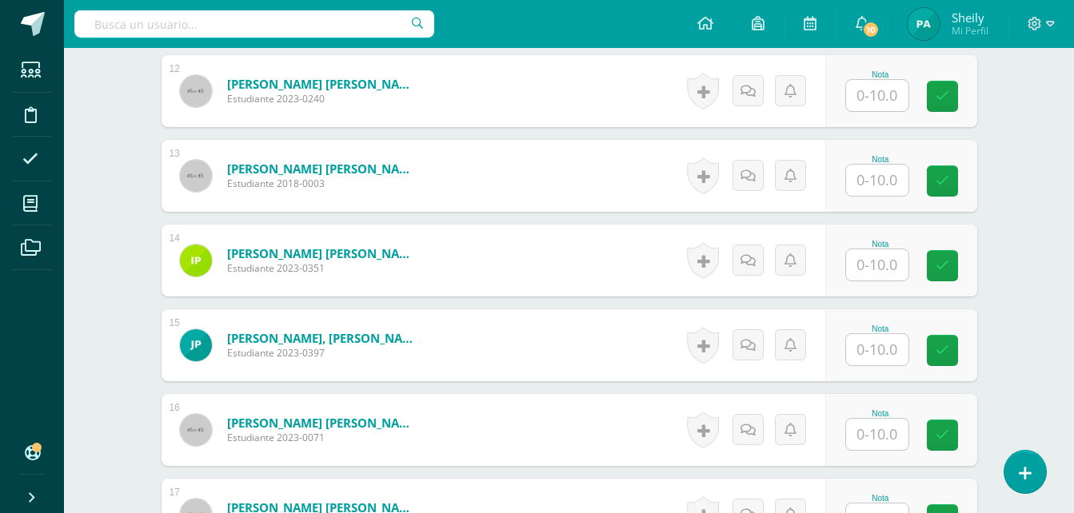
scroll to position [1432, 0]
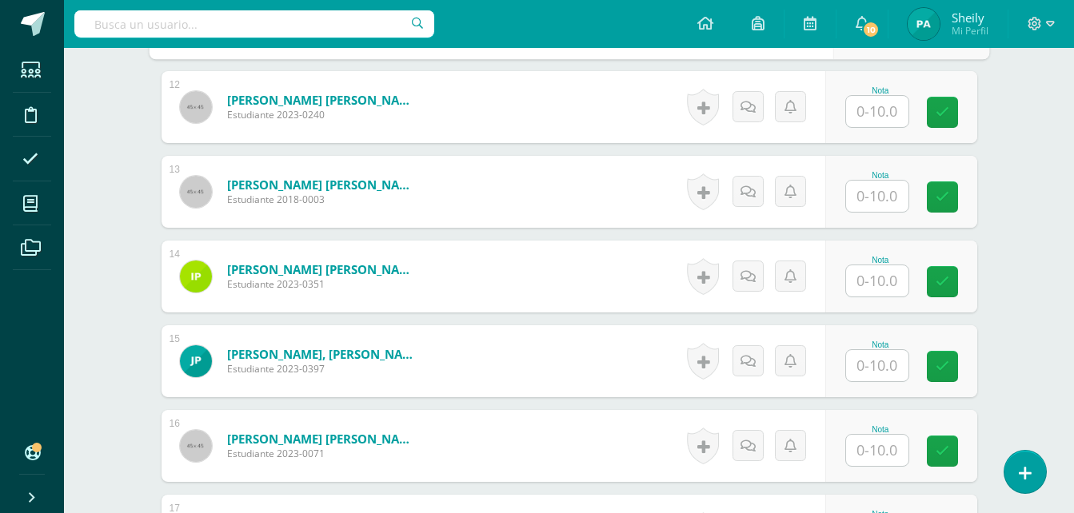
type input "10"
click at [860, 109] on input "text" at bounding box center [886, 112] width 64 height 32
type input "8"
click at [882, 205] on input "text" at bounding box center [886, 197] width 64 height 32
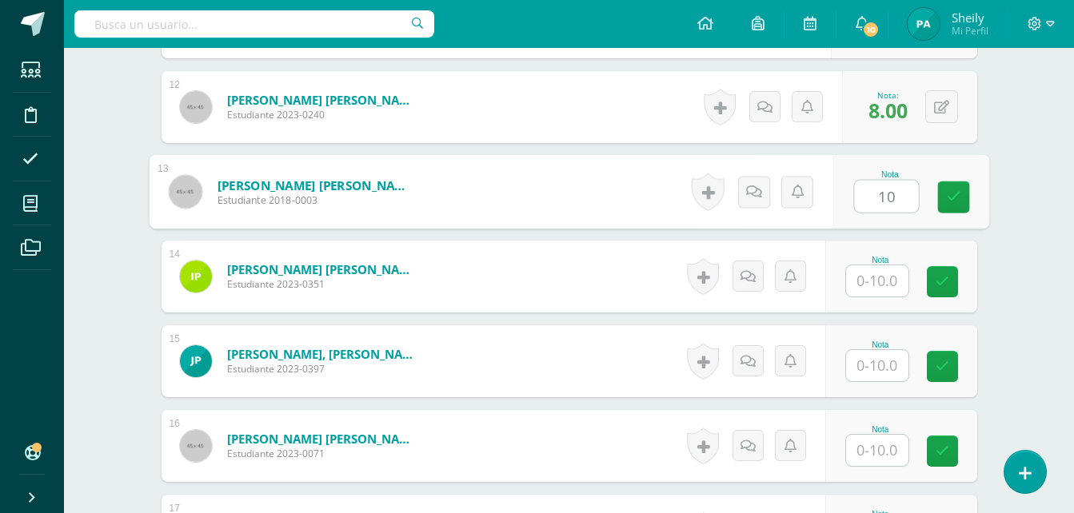
type input "10"
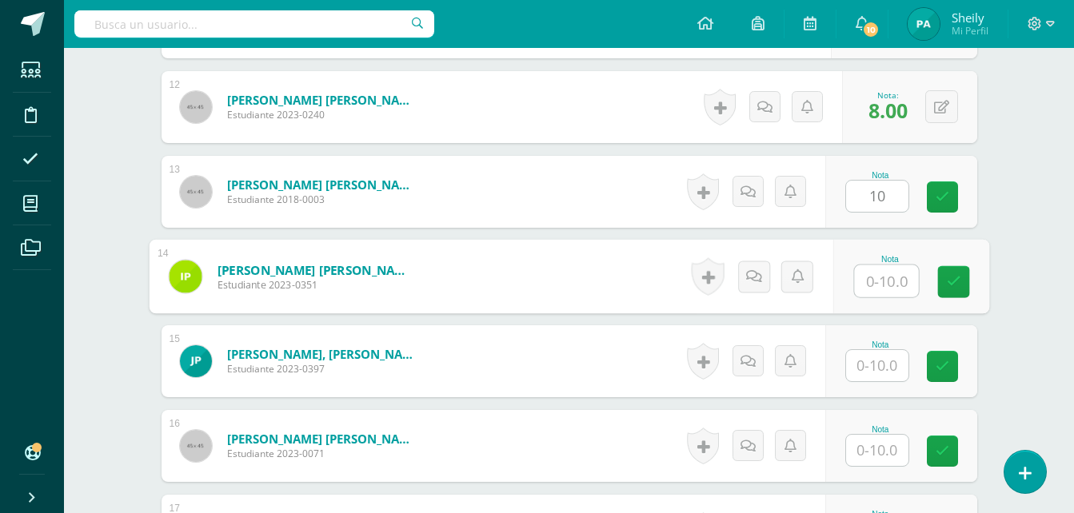
click at [886, 286] on input "text" at bounding box center [886, 282] width 64 height 32
type input "10"
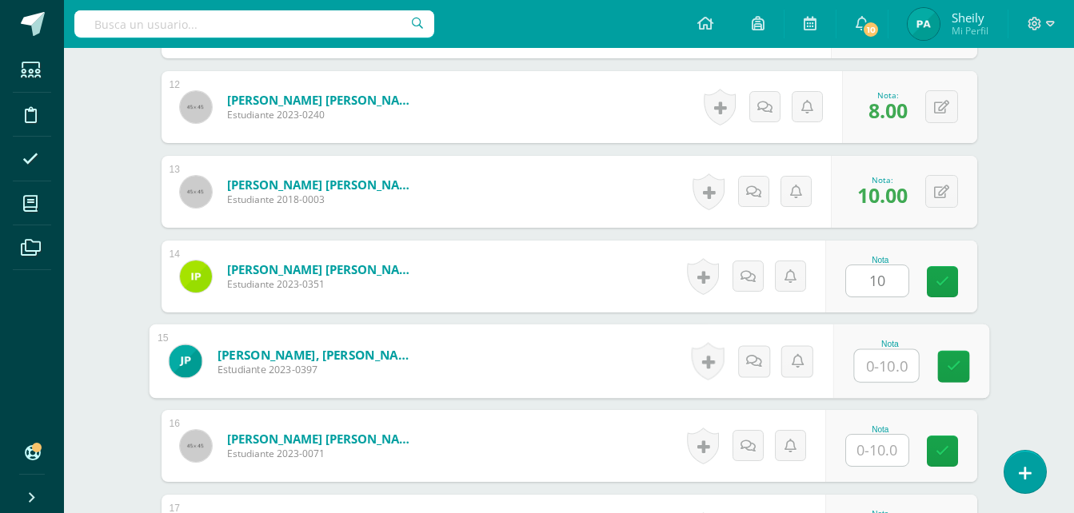
click at [879, 379] on input "text" at bounding box center [886, 366] width 64 height 32
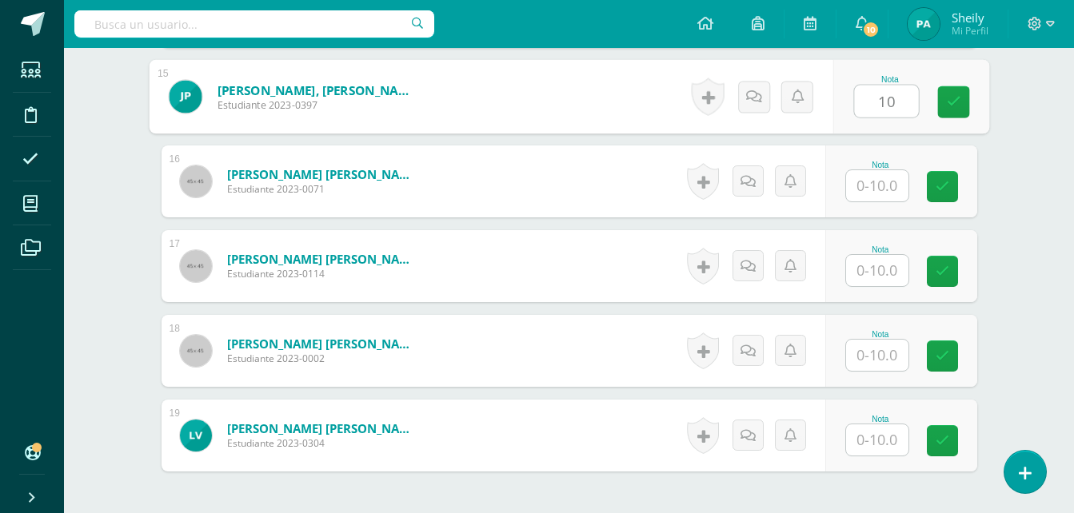
scroll to position [1705, 0]
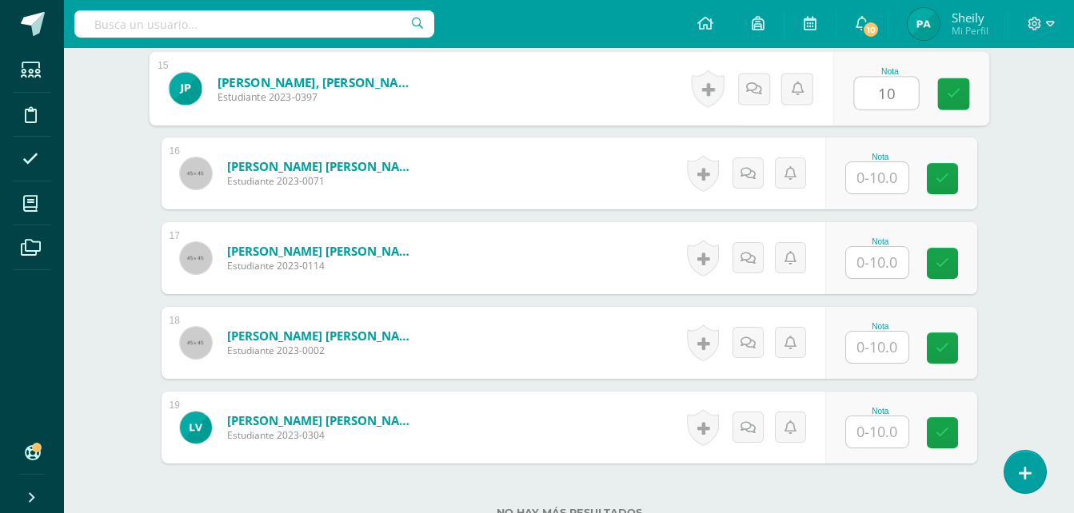
type input "10"
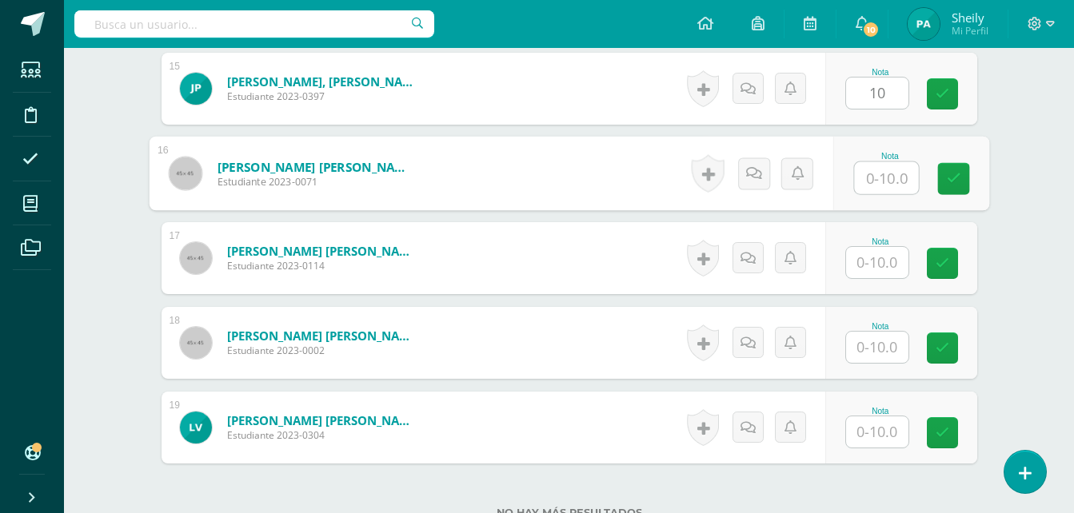
click at [882, 176] on input "text" at bounding box center [886, 178] width 64 height 32
type input "10"
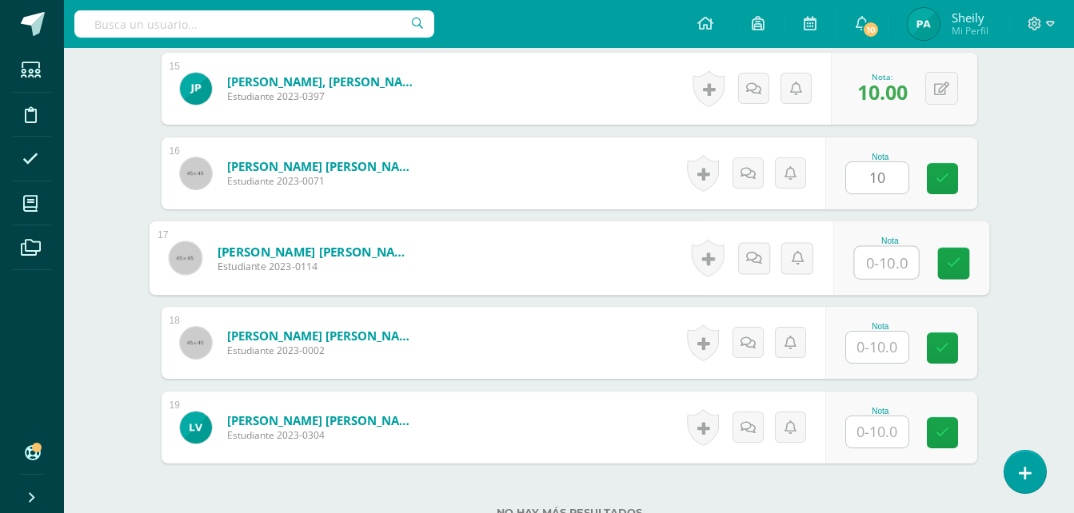
click at [873, 268] on input "text" at bounding box center [886, 263] width 64 height 32
type input "7"
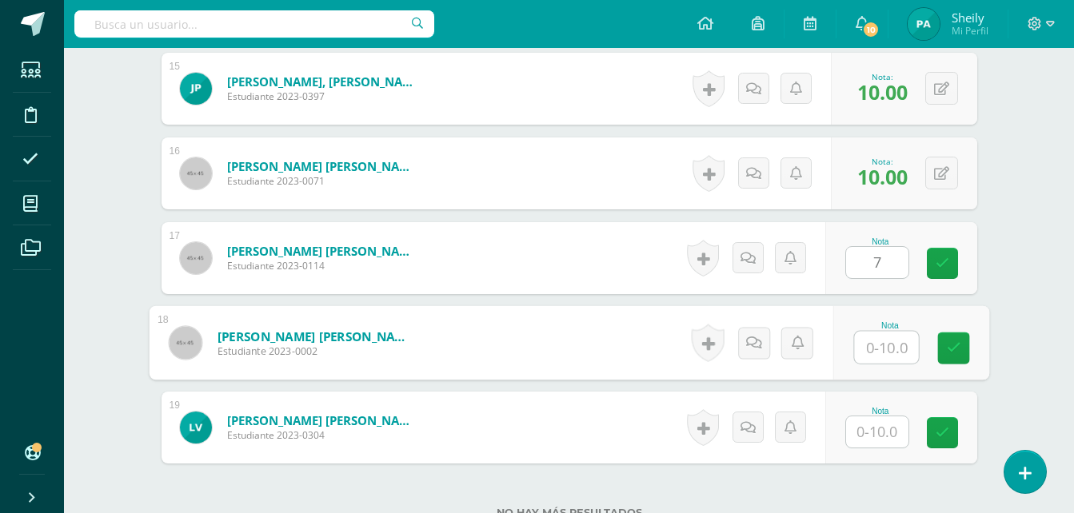
click at [882, 351] on input "text" at bounding box center [886, 348] width 64 height 32
type input "10"
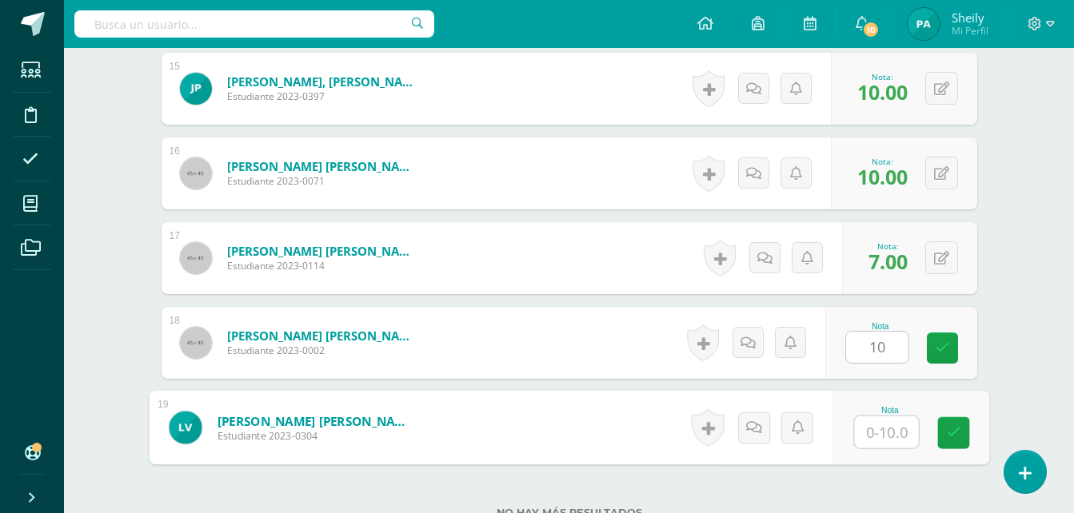
click at [881, 440] on input "text" at bounding box center [886, 433] width 64 height 32
type input "10"
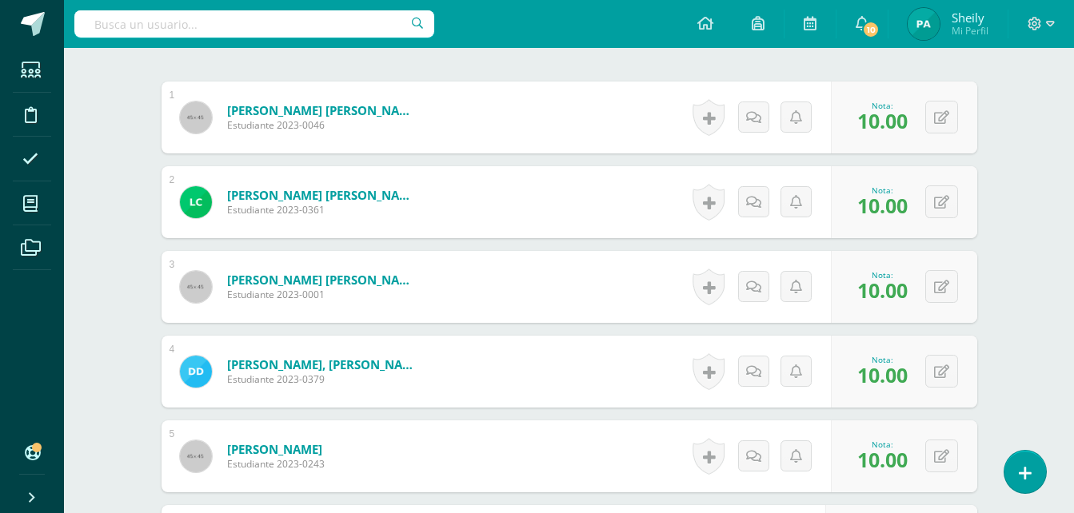
scroll to position [0, 0]
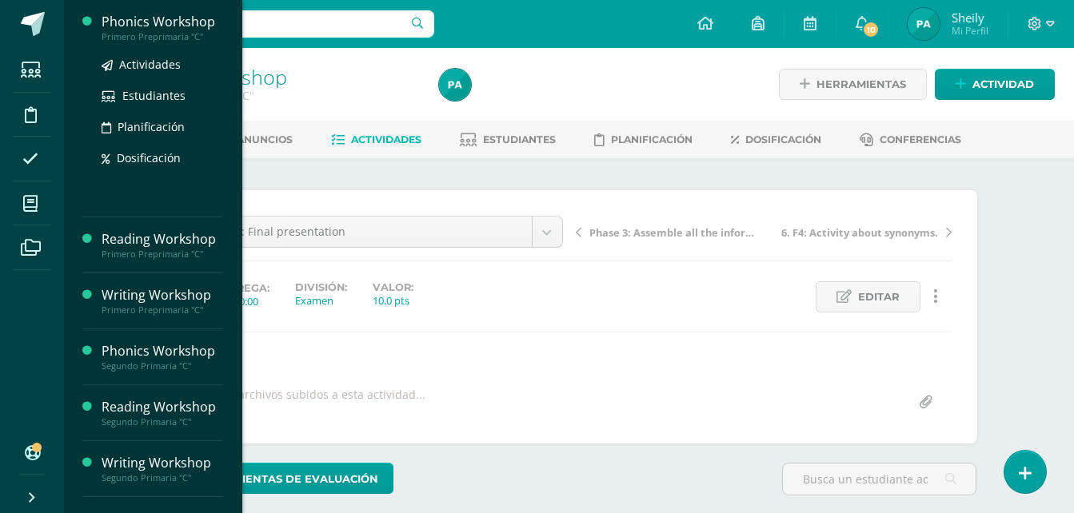
click at [150, 18] on div "Phonics Workshop" at bounding box center [163, 22] width 122 height 18
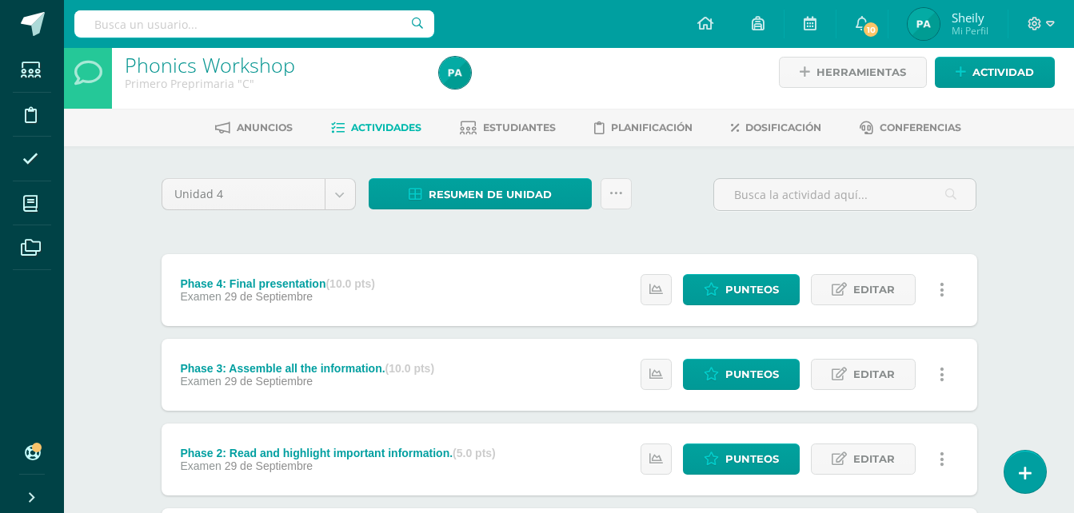
scroll to position [18, 0]
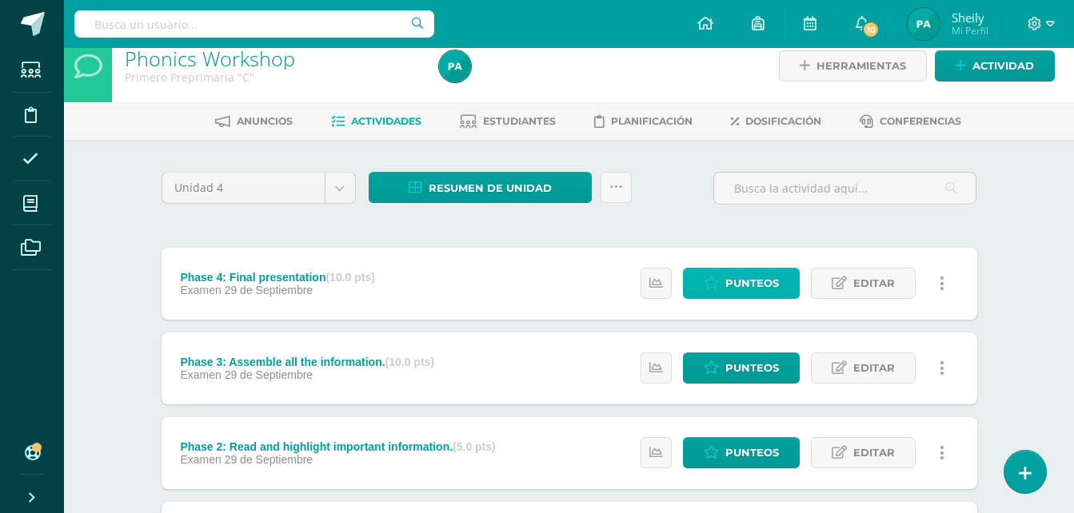
click at [743, 275] on span "Punteos" at bounding box center [752, 284] width 54 height 30
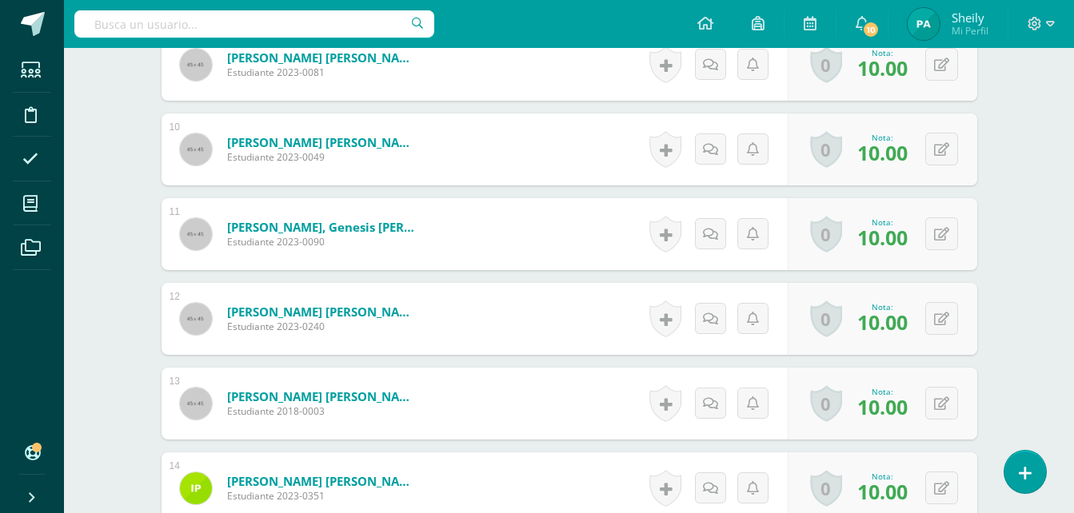
scroll to position [1224, 0]
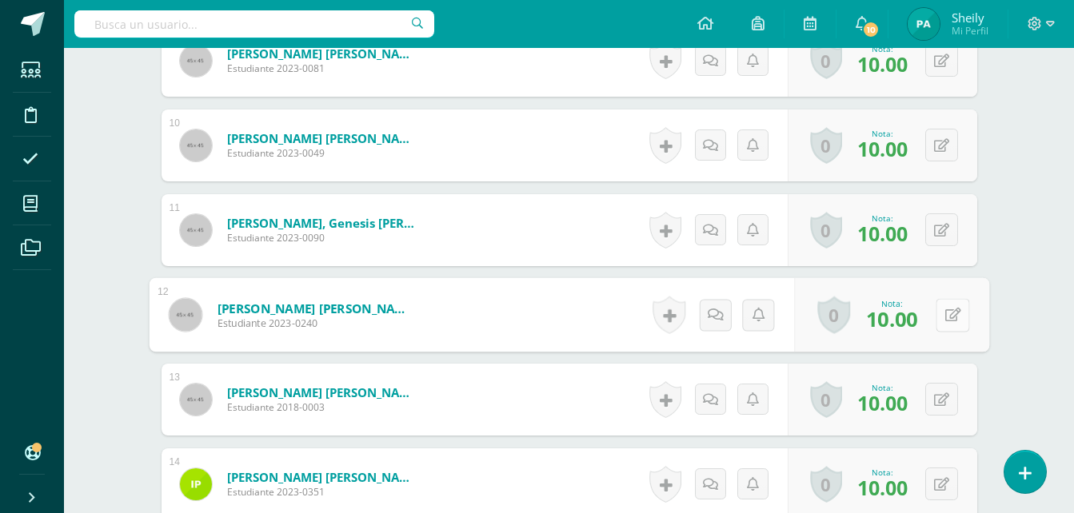
click at [929, 317] on div "0 Logros Logros obtenidos Aún no hay logros agregados Nota: 10.00" at bounding box center [891, 315] width 195 height 74
click at [957, 302] on button at bounding box center [953, 315] width 34 height 34
type input "8"
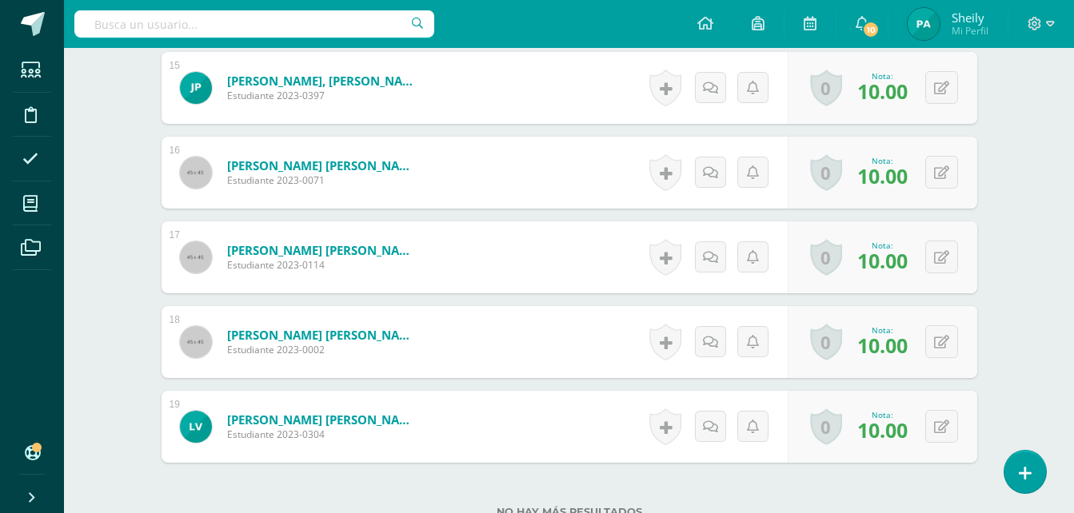
scroll to position [1698, 0]
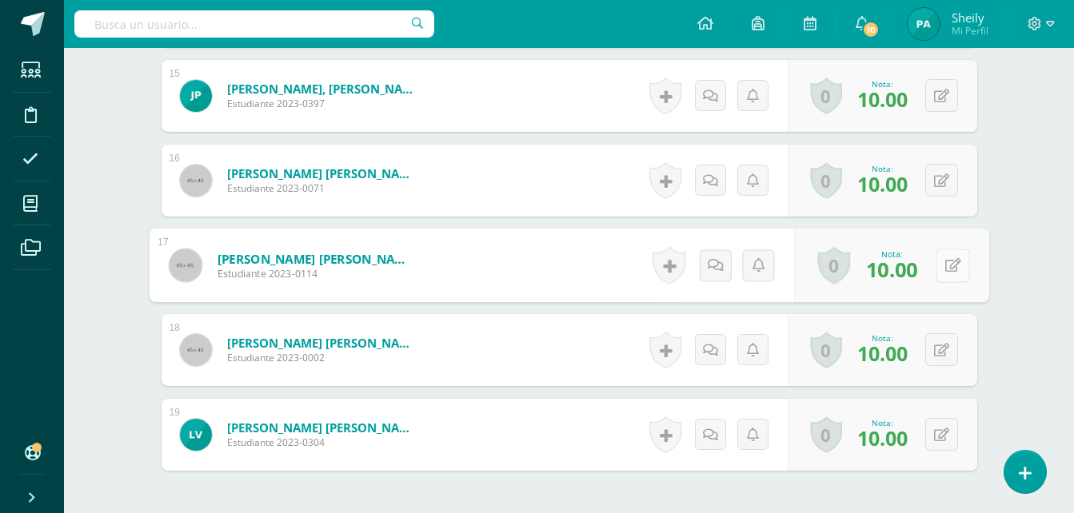
click at [935, 267] on div "0 Logros Logros obtenidos Aún no hay logros agregados Nota: 10.00" at bounding box center [891, 266] width 195 height 74
click at [949, 264] on icon at bounding box center [953, 265] width 16 height 14
type input "7"
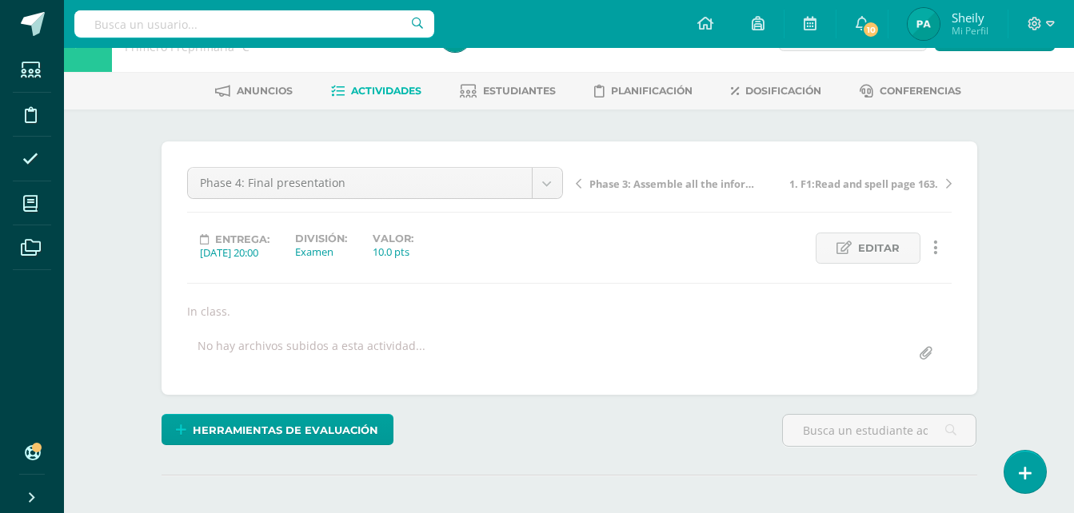
scroll to position [0, 0]
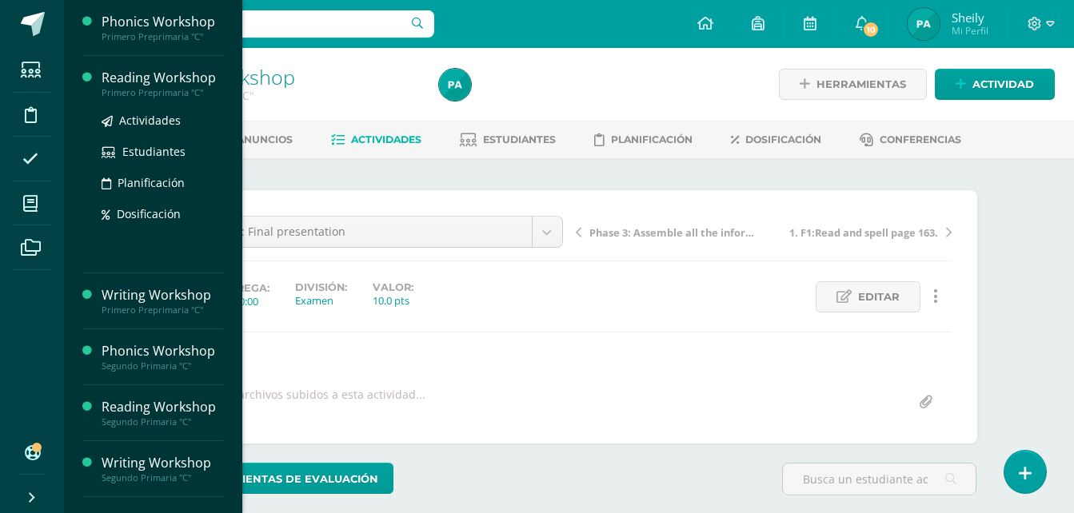
click at [153, 80] on div "Reading Workshop" at bounding box center [163, 78] width 122 height 18
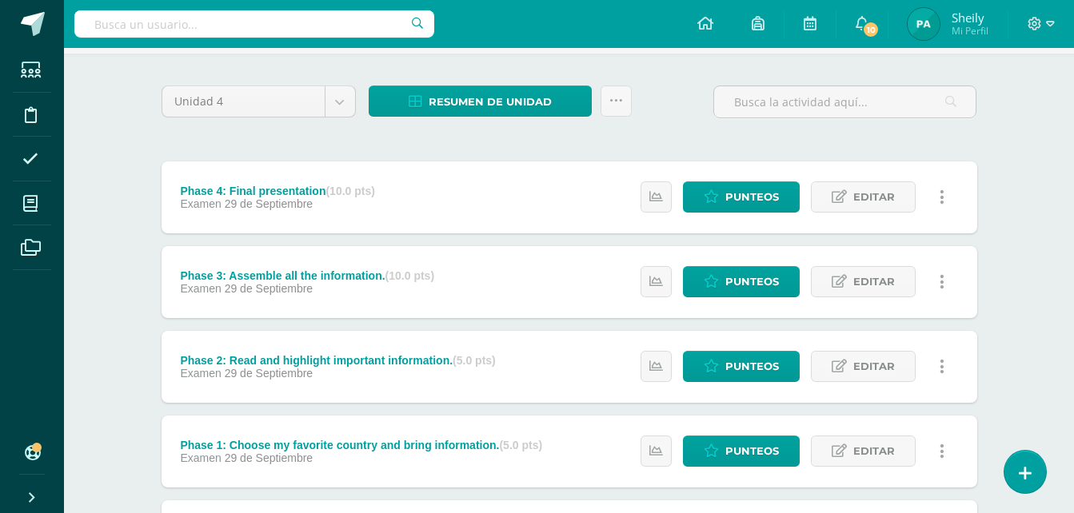
scroll to position [89, 0]
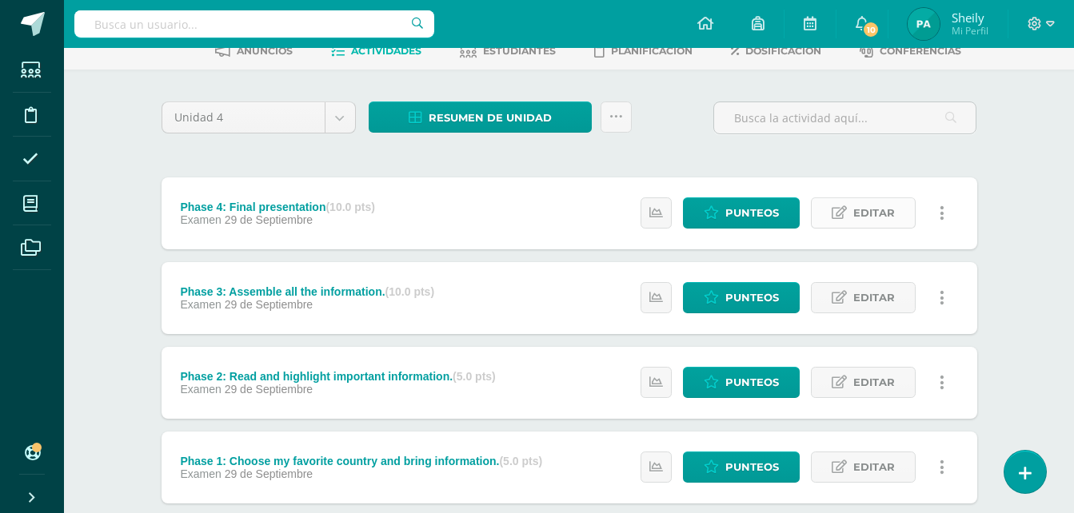
click at [870, 217] on span "Editar" at bounding box center [874, 213] width 42 height 30
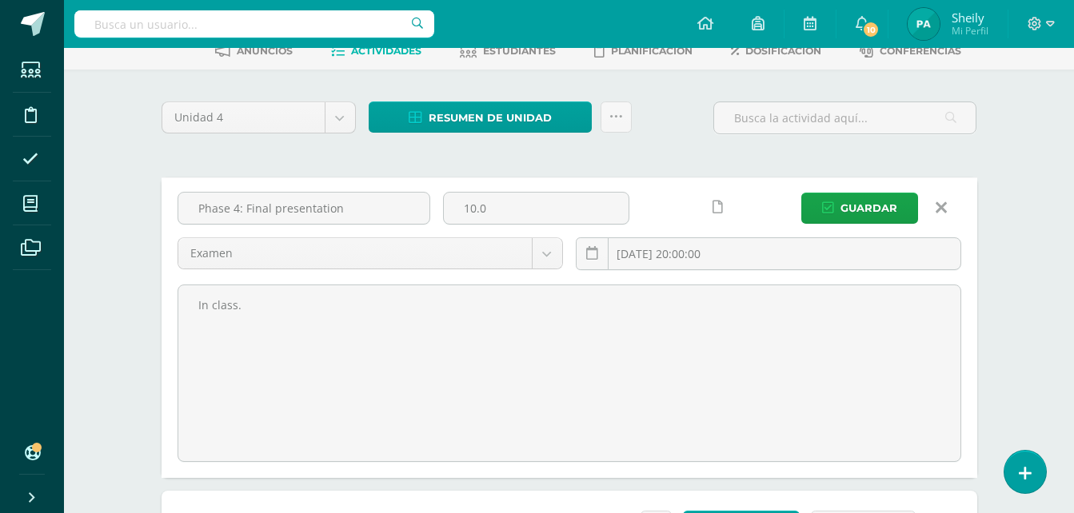
click at [942, 208] on icon at bounding box center [941, 208] width 11 height 18
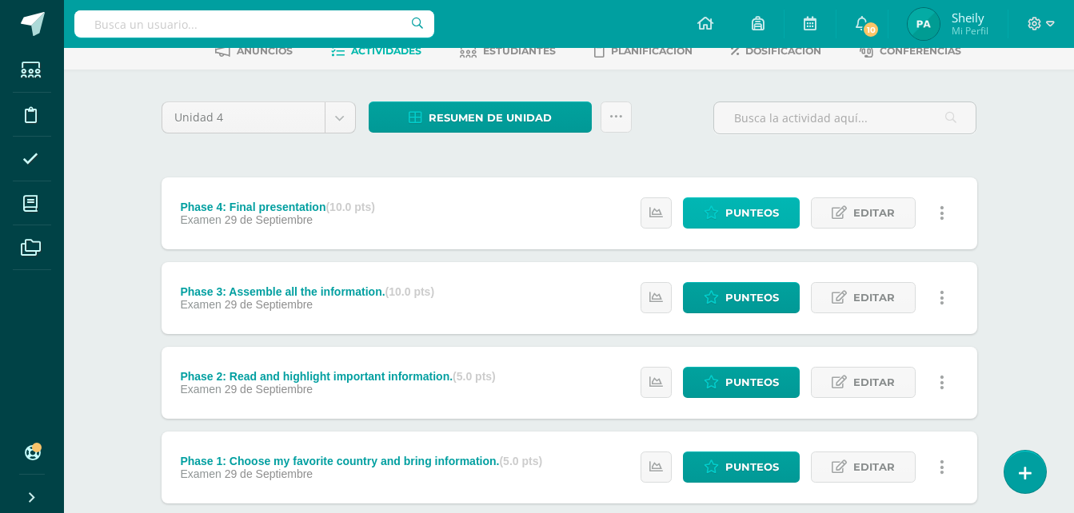
click at [753, 204] on span "Punteos" at bounding box center [752, 213] width 54 height 30
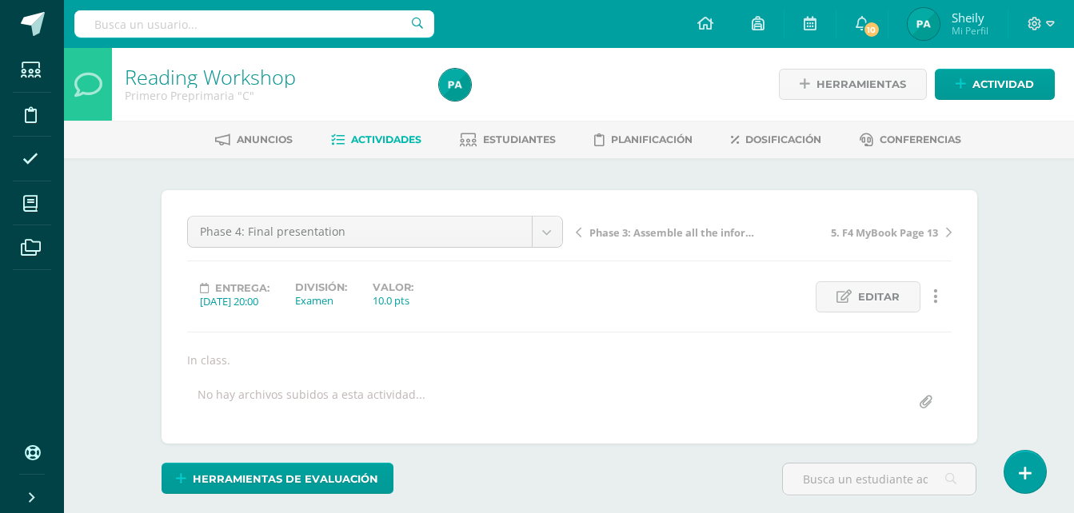
click at [766, 213] on div "Phase 4: Final presentation Phase 1: Choose my favorite country and bring infor…" at bounding box center [570, 317] width 816 height 254
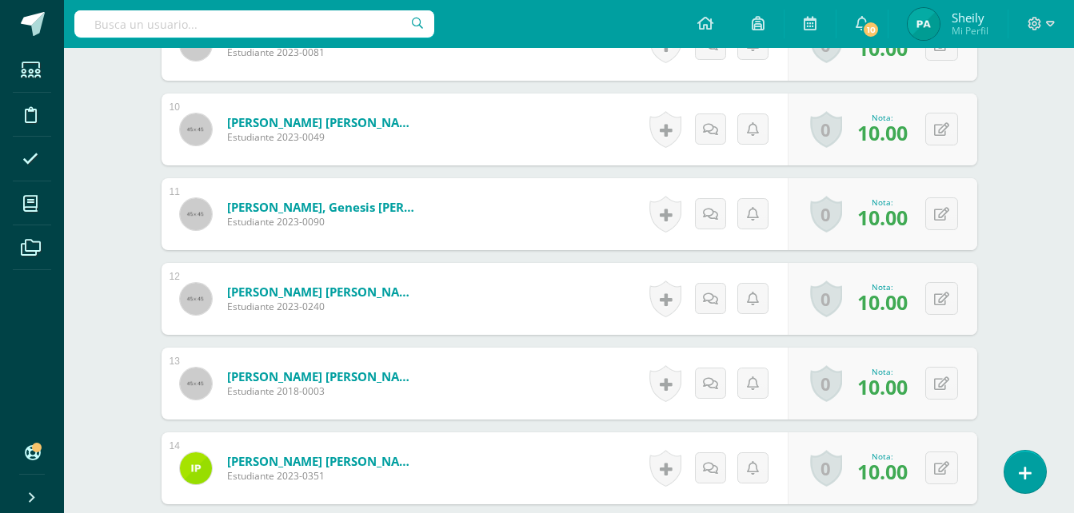
scroll to position [1256, 0]
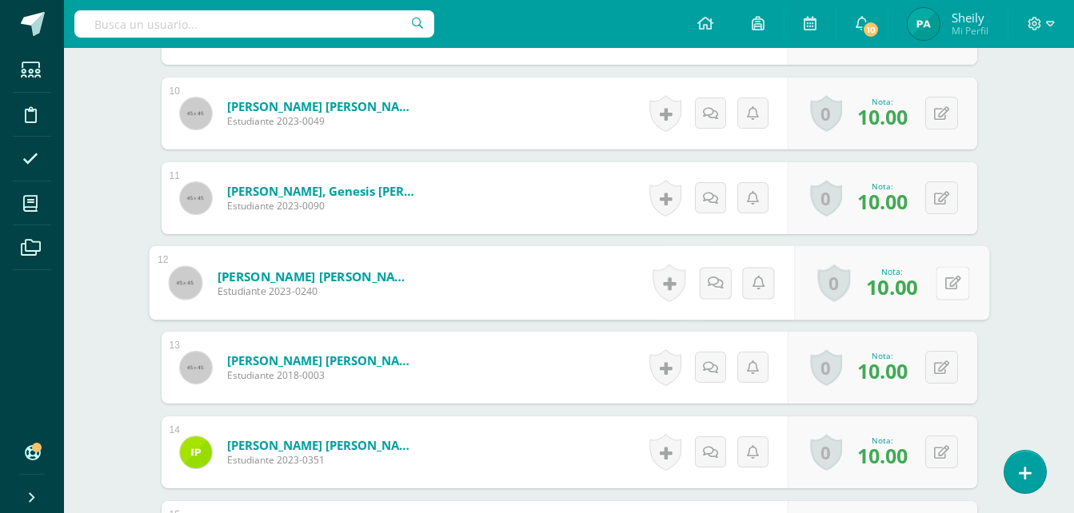
click at [934, 288] on div "0 Logros Logros obtenidos Aún no hay logros agregados Nota: 10.00" at bounding box center [891, 283] width 195 height 74
click at [946, 278] on icon at bounding box center [953, 283] width 16 height 14
type input "8"
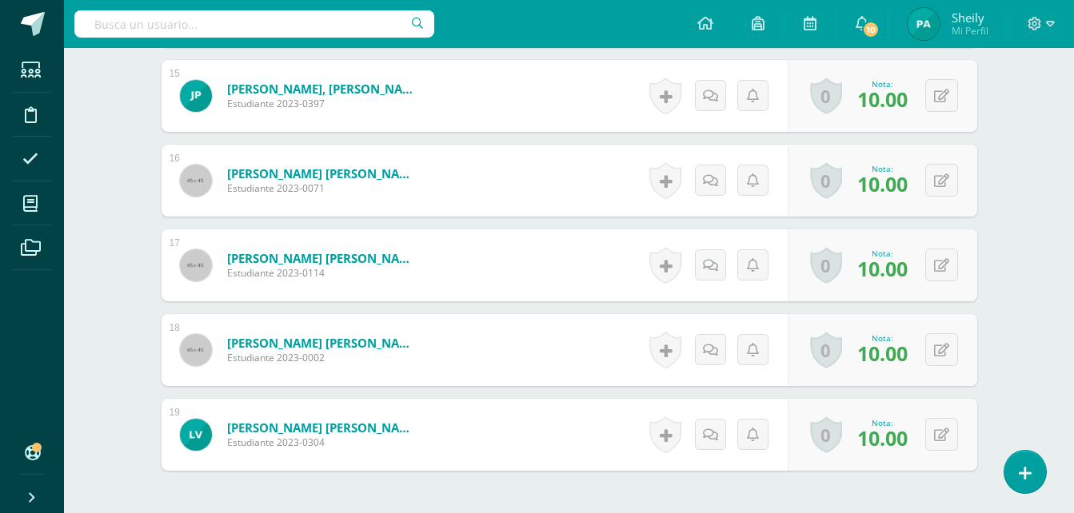
scroll to position [1737, 0]
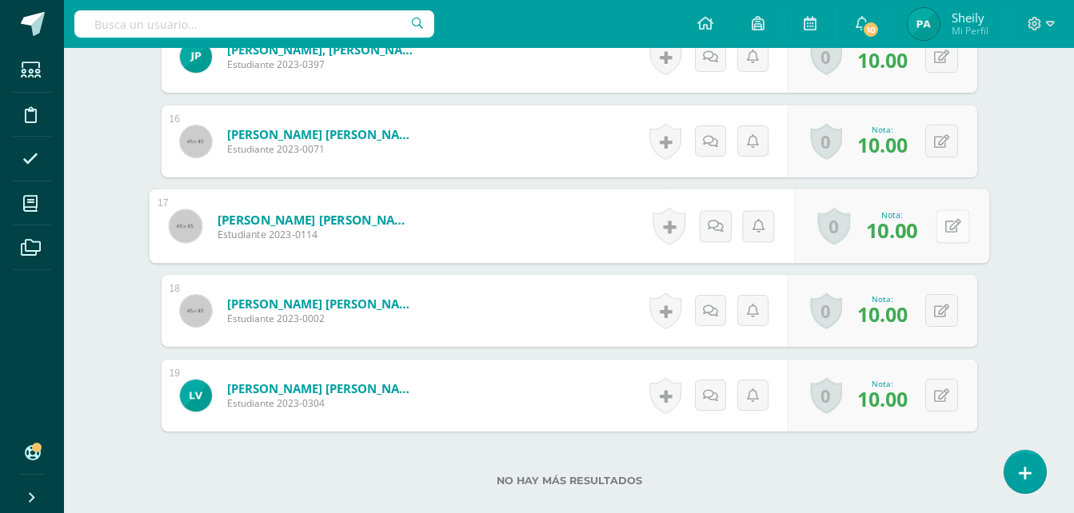
click at [937, 226] on button at bounding box center [953, 227] width 34 height 34
type input "7"
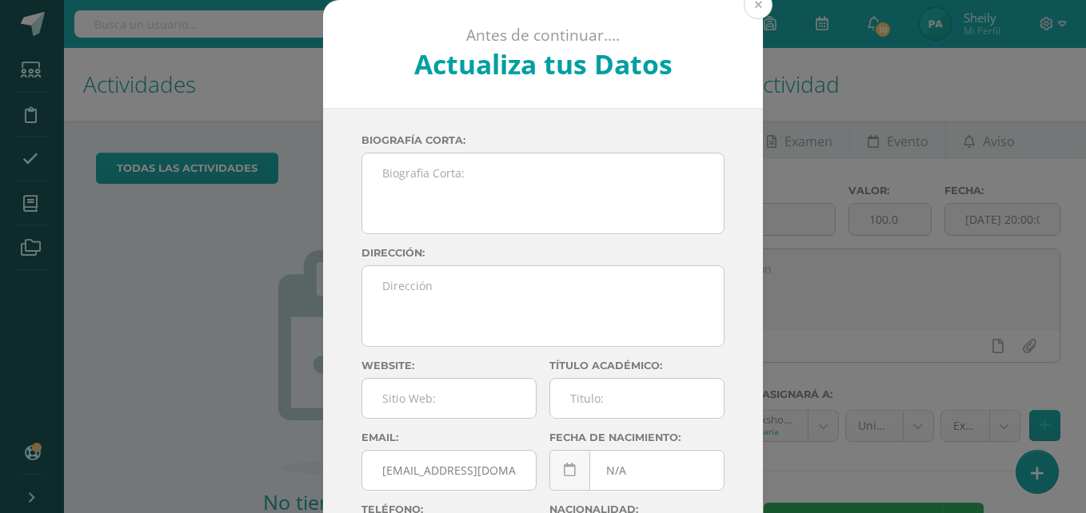
click at [755, 6] on button at bounding box center [758, 4] width 29 height 29
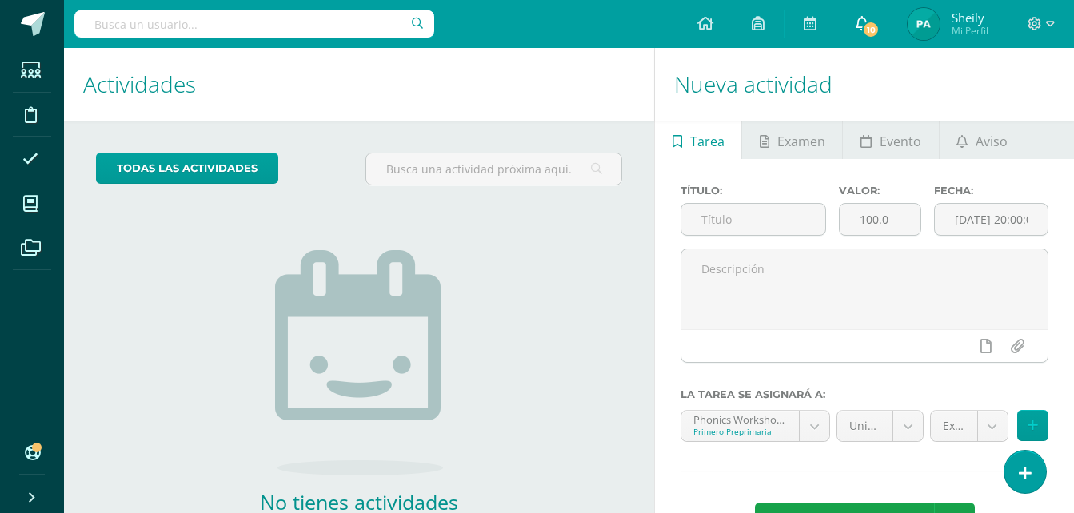
click at [877, 30] on span "10" at bounding box center [871, 30] width 18 height 18
click at [589, 77] on h1 "Actividades" at bounding box center [359, 84] width 552 height 73
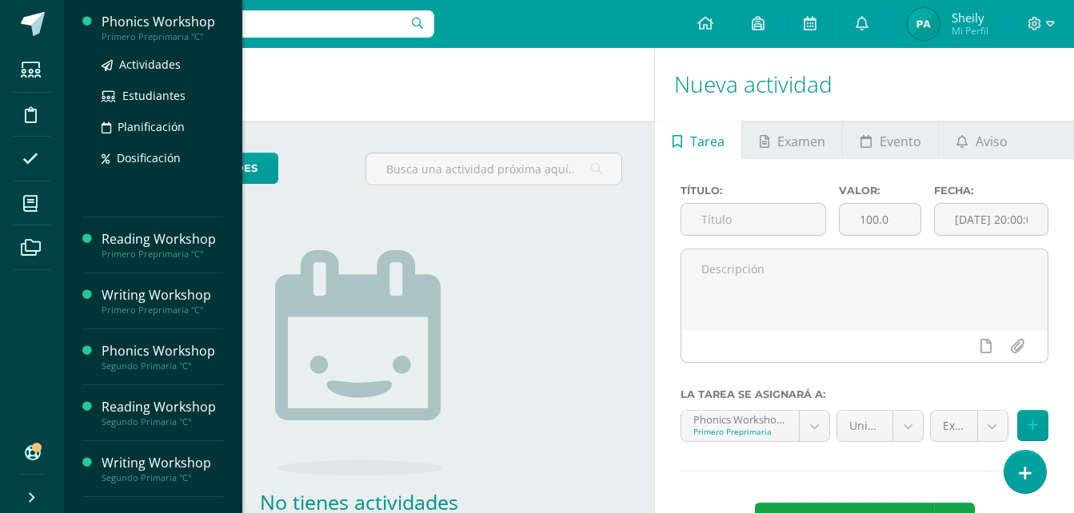
click at [160, 21] on div "Phonics Workshop" at bounding box center [163, 22] width 122 height 18
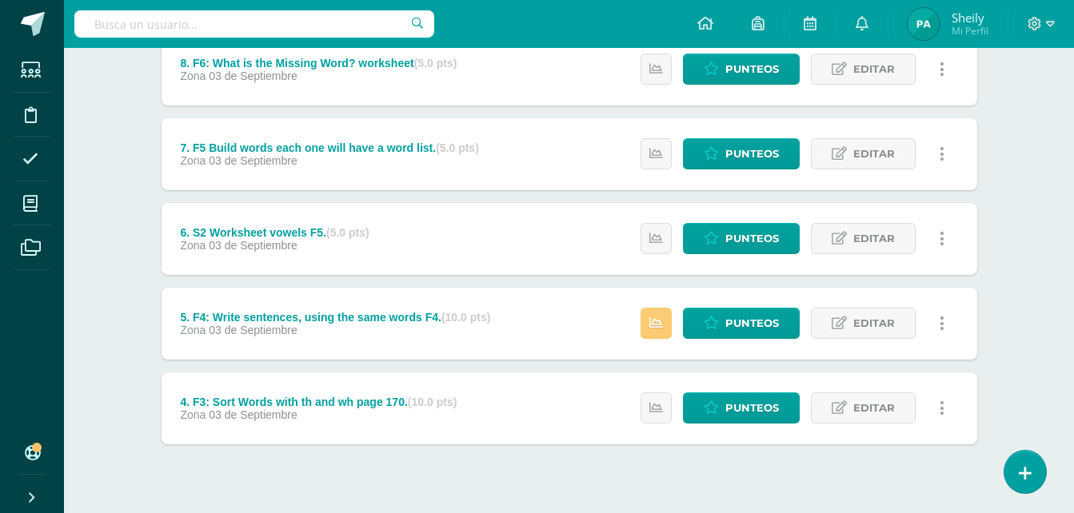
scroll to position [689, 0]
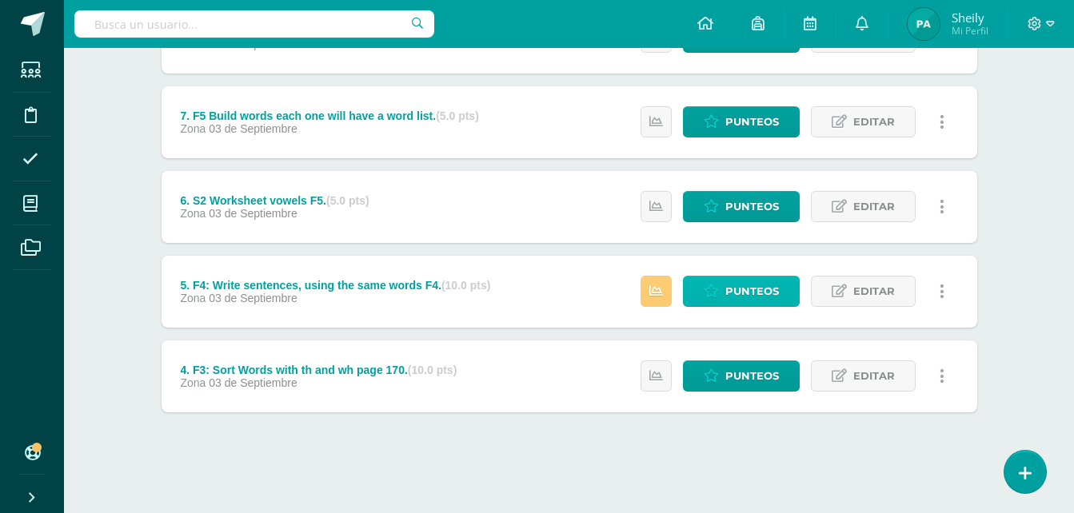
click at [769, 290] on span "Punteos" at bounding box center [752, 292] width 54 height 30
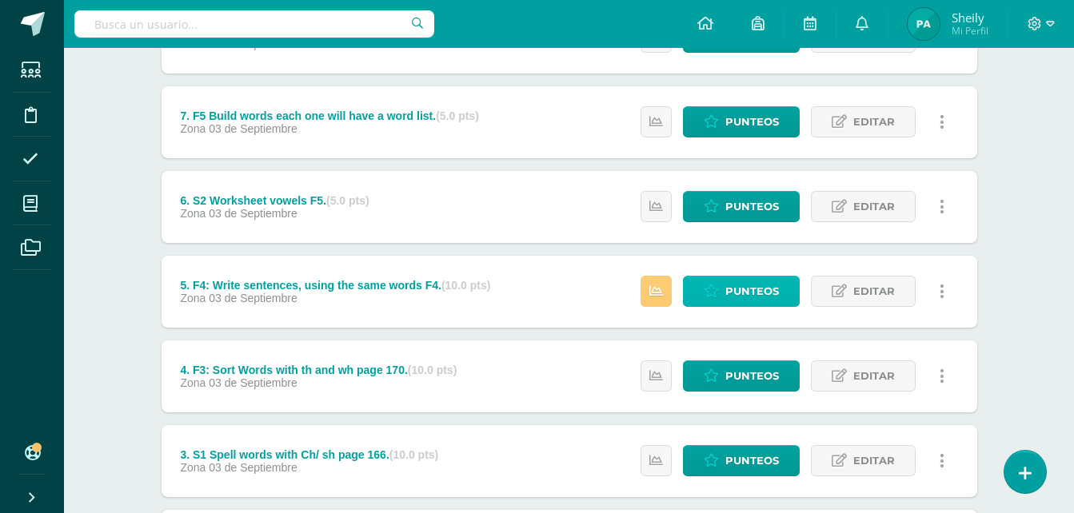
click at [743, 298] on span "Punteos" at bounding box center [752, 292] width 54 height 30
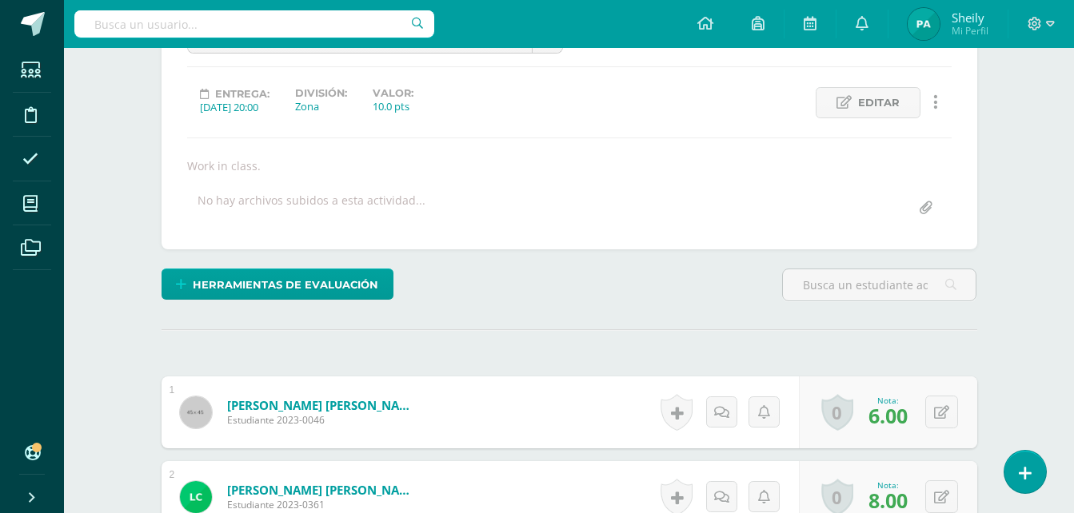
scroll to position [214, 0]
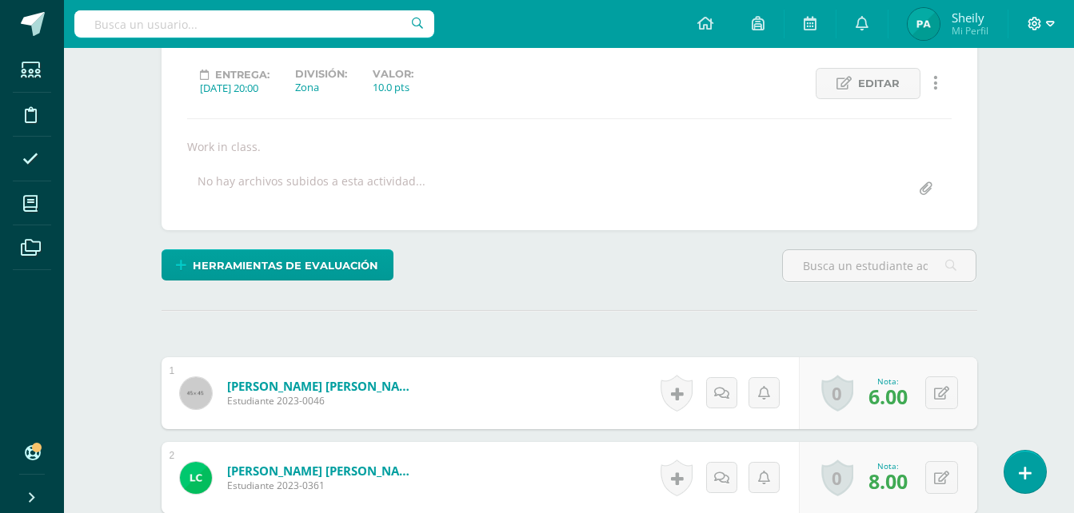
click at [1032, 22] on icon at bounding box center [1035, 24] width 14 height 14
click at [1005, 87] on span "Configuración" at bounding box center [1001, 85] width 74 height 15
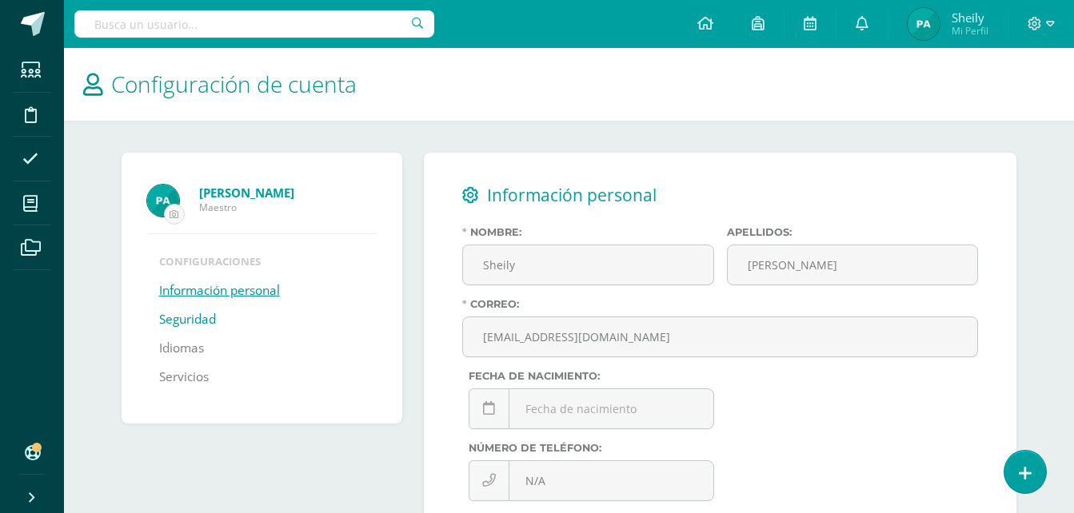
click at [192, 316] on link "Seguridad" at bounding box center [187, 320] width 57 height 29
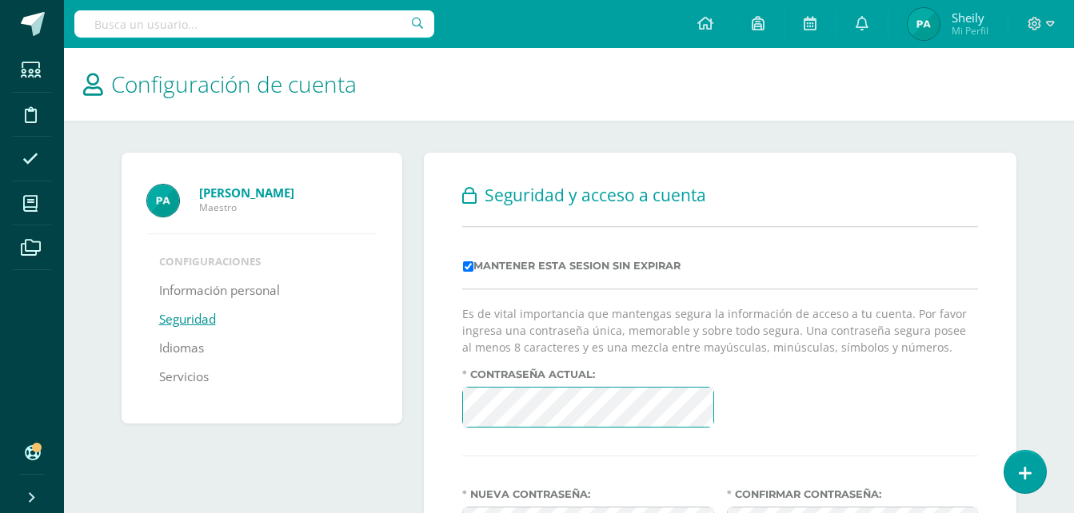
click at [443, 397] on div "Seguridad y acceso a cuenta Mantener esta sesion sin expirar Es de vital import…" at bounding box center [720, 413] width 593 height 521
click at [946, 166] on div "Seguridad y acceso a cuenta Mantener esta sesion sin expirar Es de vital import…" at bounding box center [720, 413] width 593 height 521
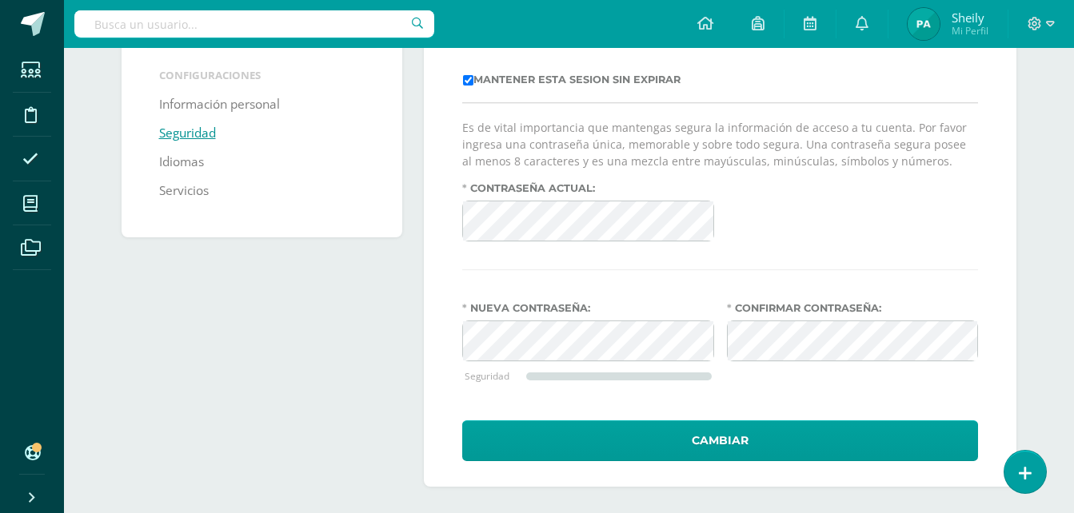
scroll to position [187, 0]
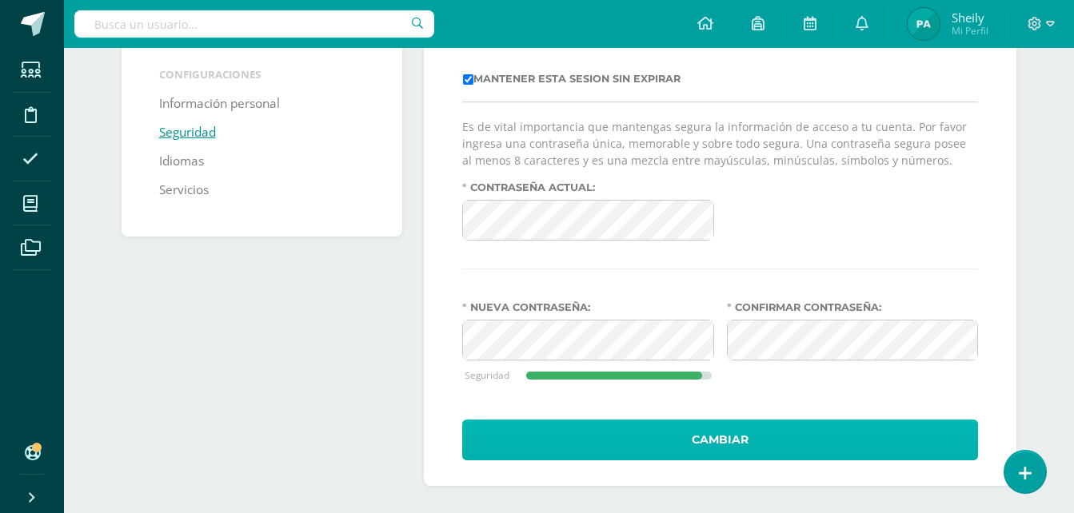
click at [785, 433] on button "Cambiar" at bounding box center [720, 440] width 516 height 41
